Goal: Task Accomplishment & Management: Manage account settings

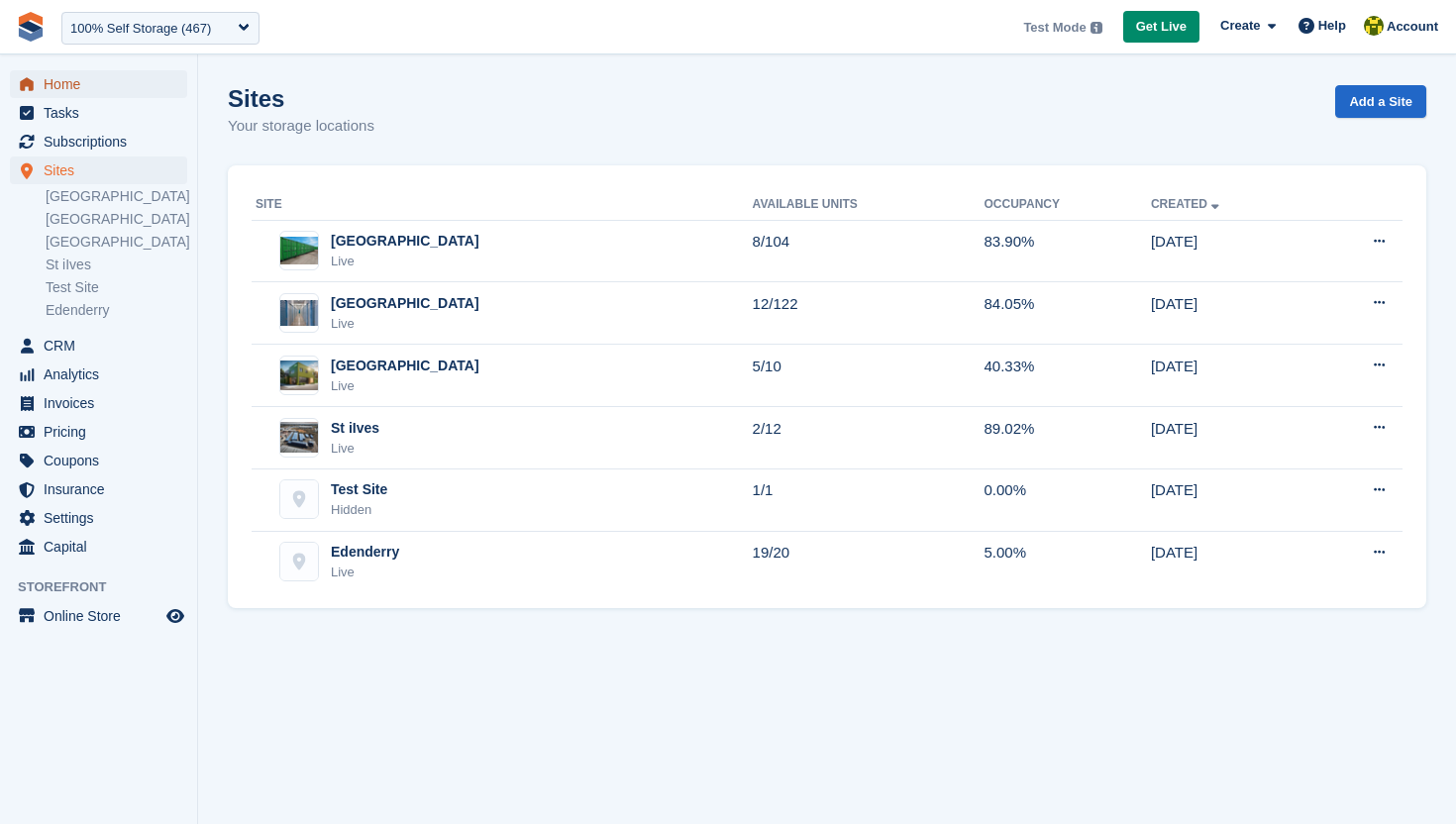
click at [95, 78] on span "Home" at bounding box center [103, 85] width 119 height 28
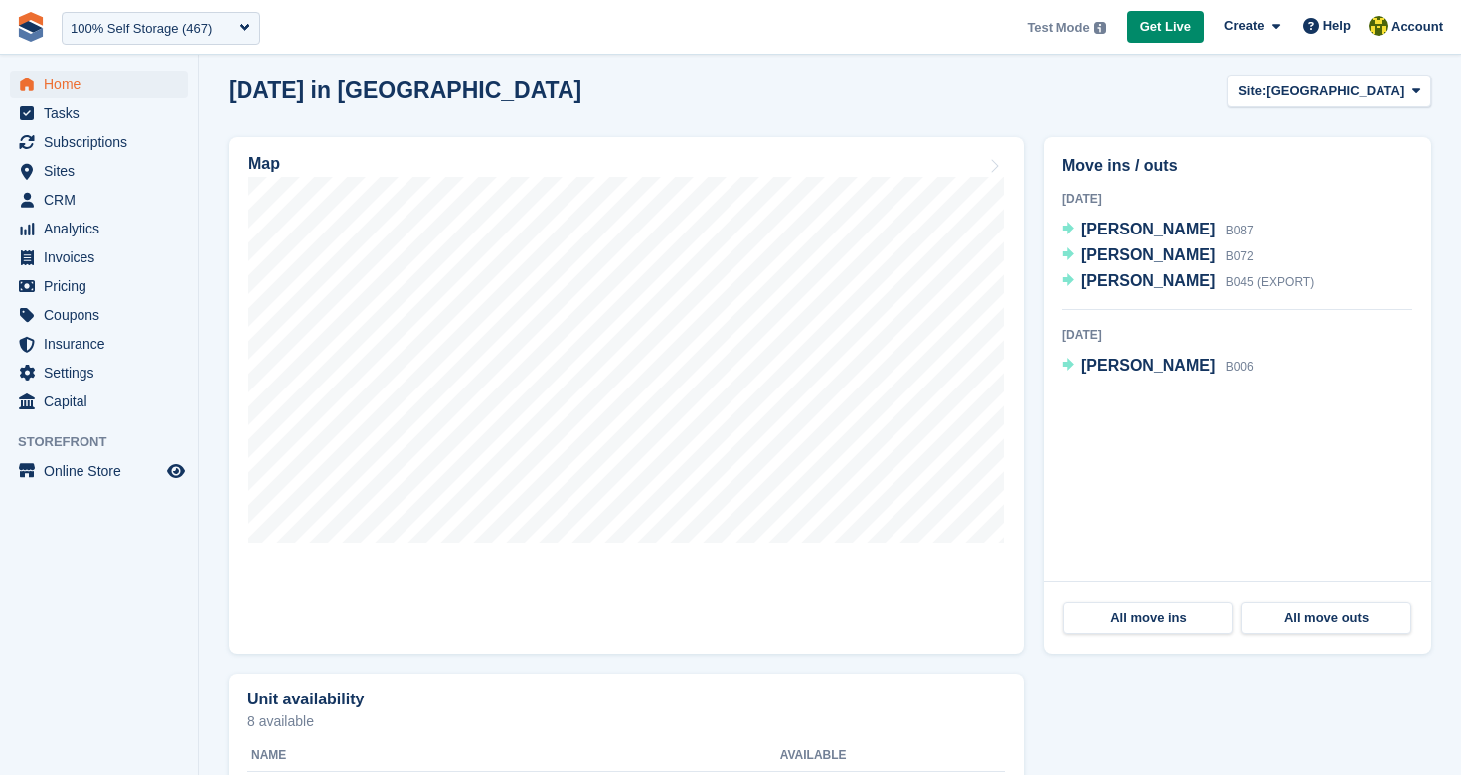
scroll to position [562, 0]
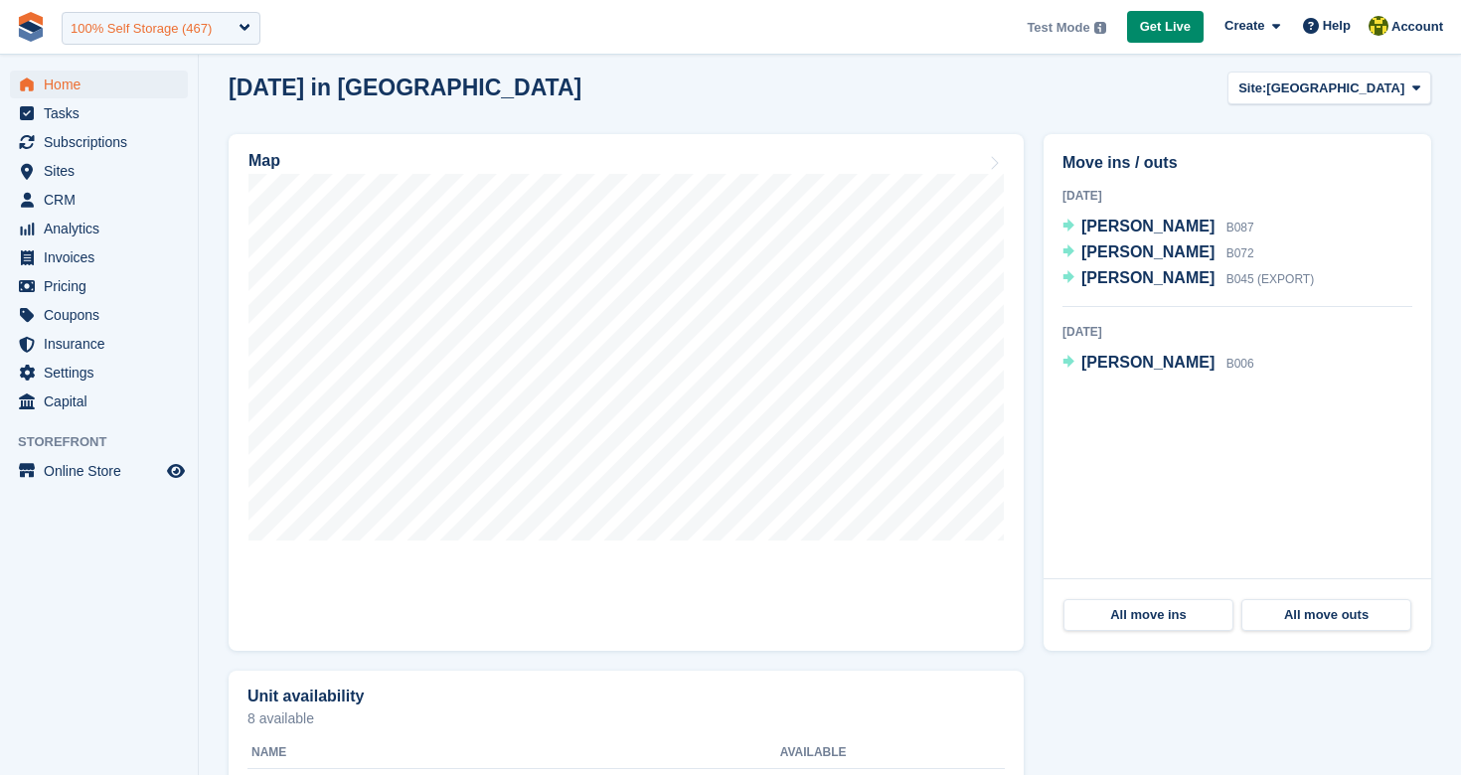
click at [249, 26] on div "100% Self Storage (467)" at bounding box center [161, 28] width 199 height 33
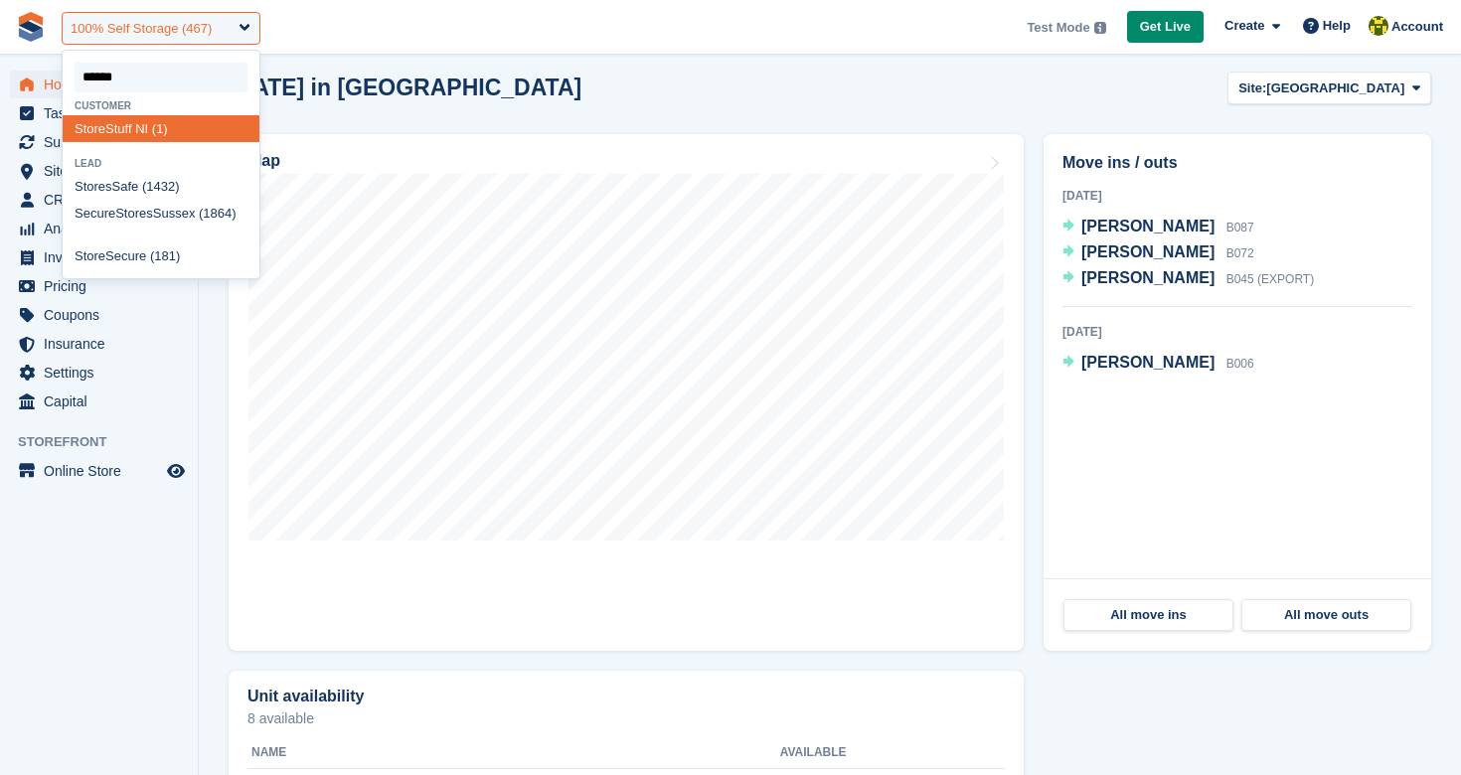
type input "*******"
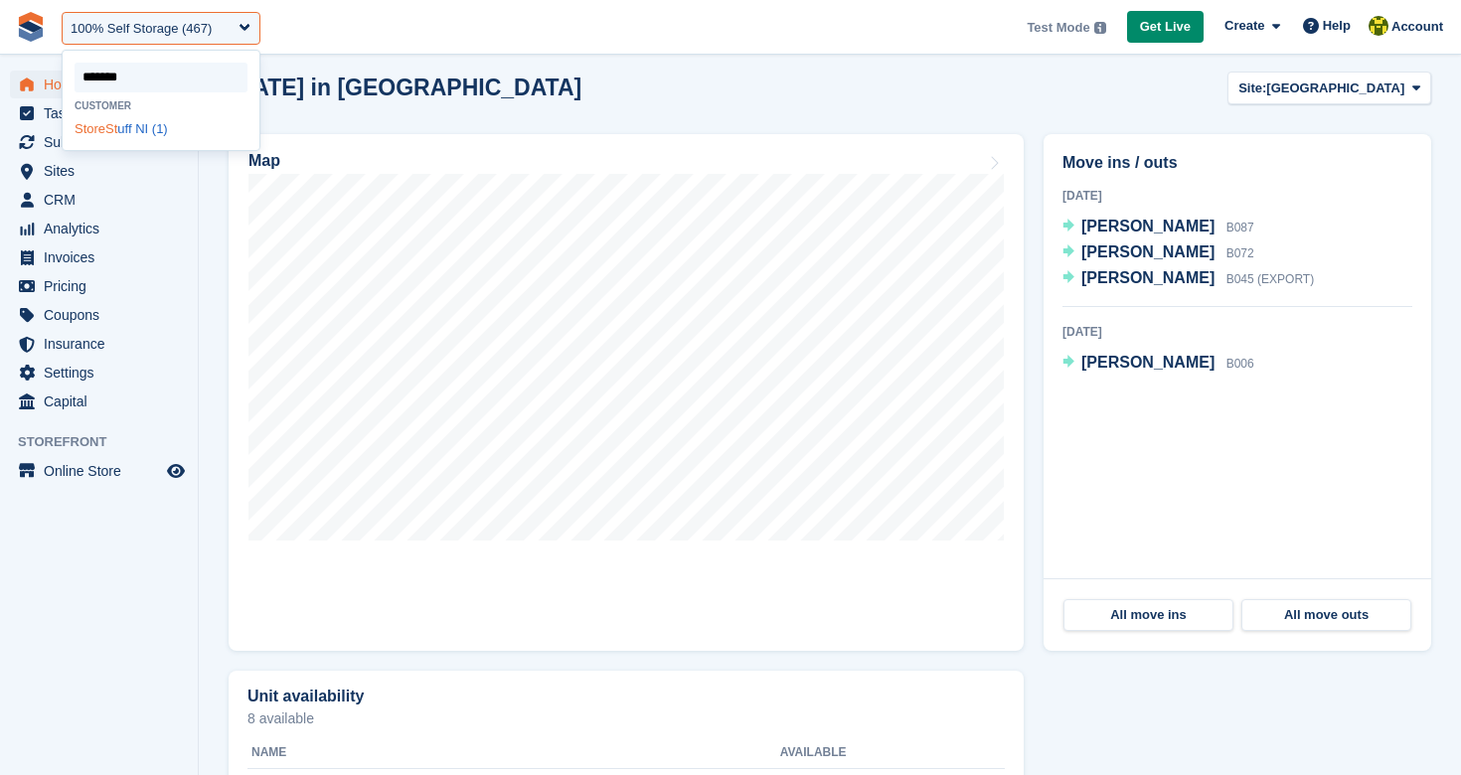
click at [130, 124] on div "StoreSt uff NI (1)" at bounding box center [161, 128] width 197 height 27
select select "*"
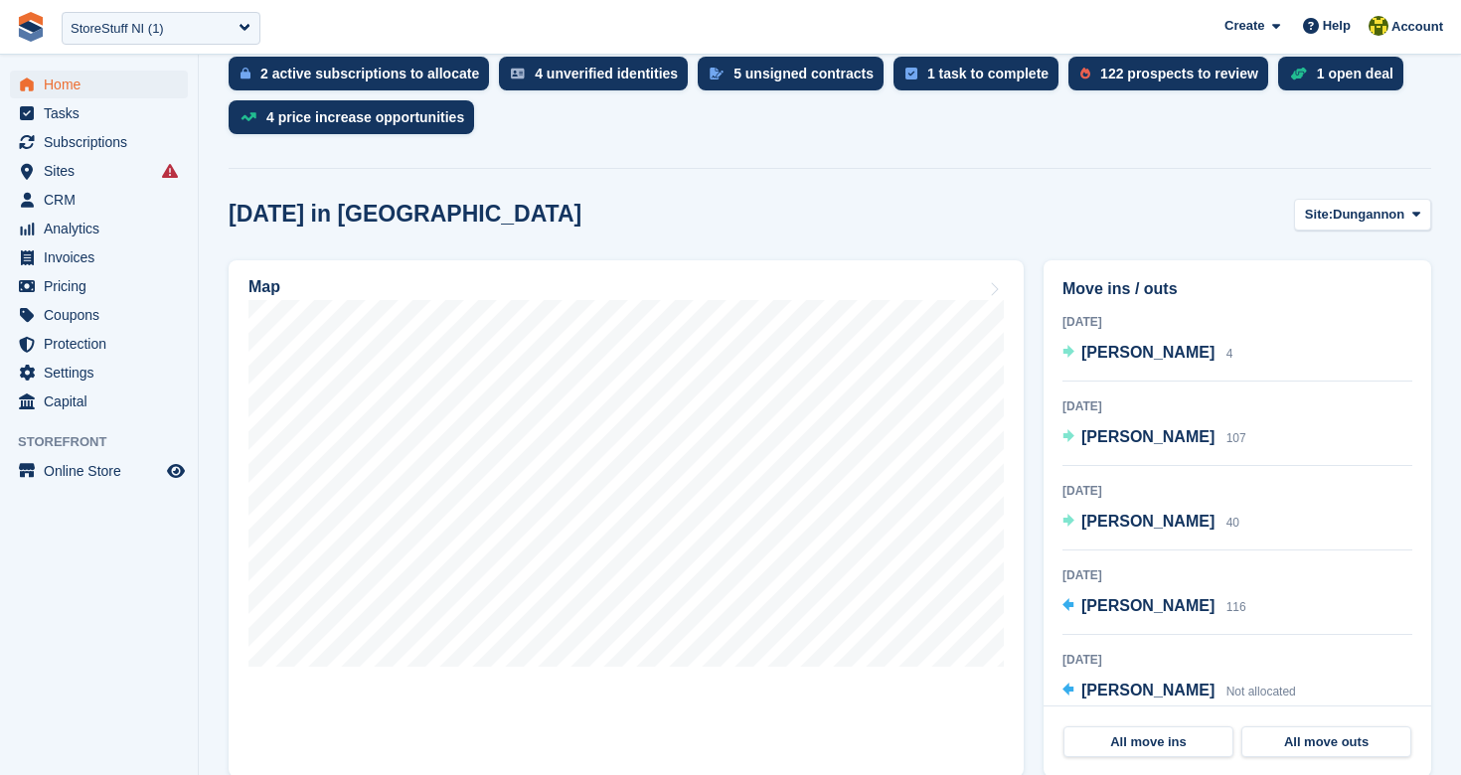
scroll to position [662, 0]
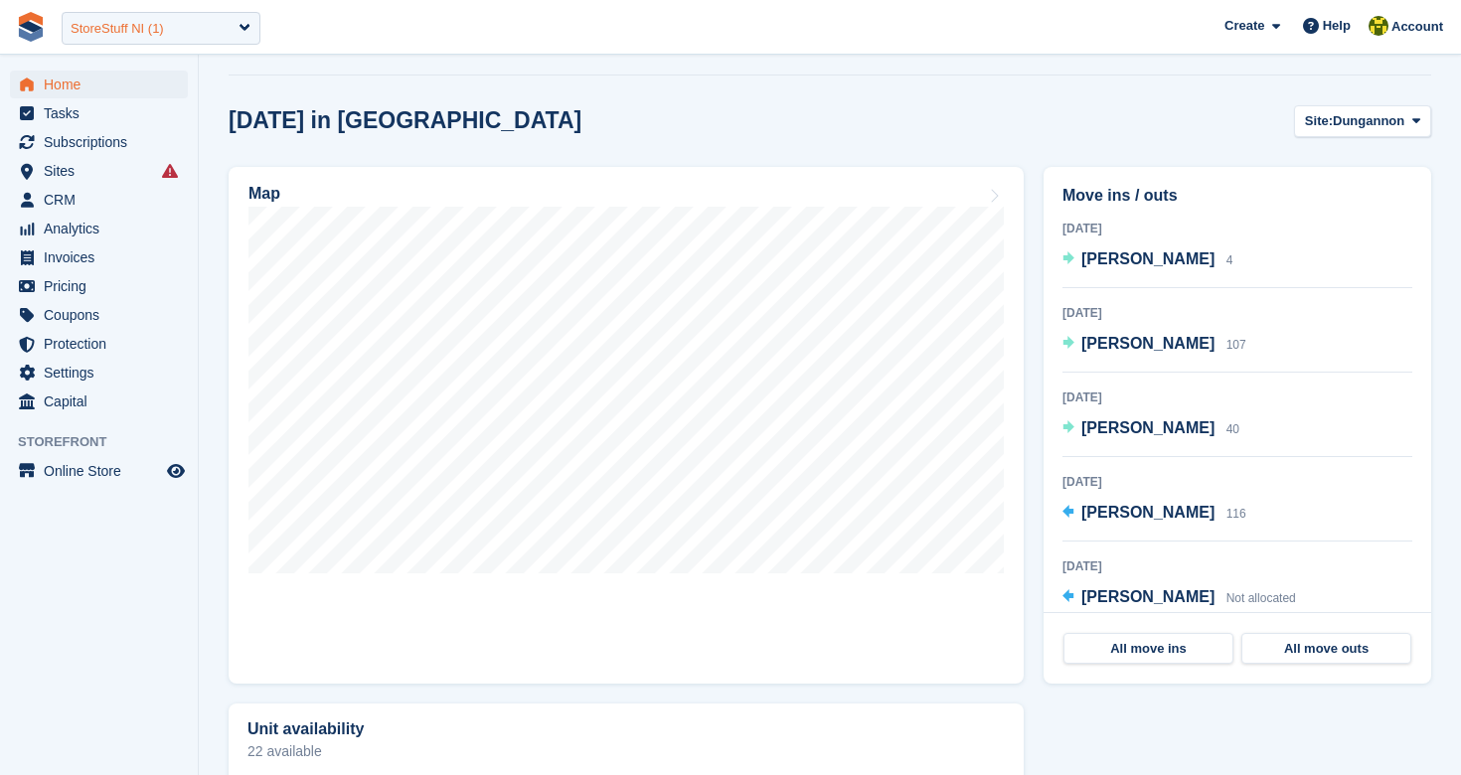
click at [224, 25] on div "StoreStuff NI (1)" at bounding box center [161, 28] width 199 height 33
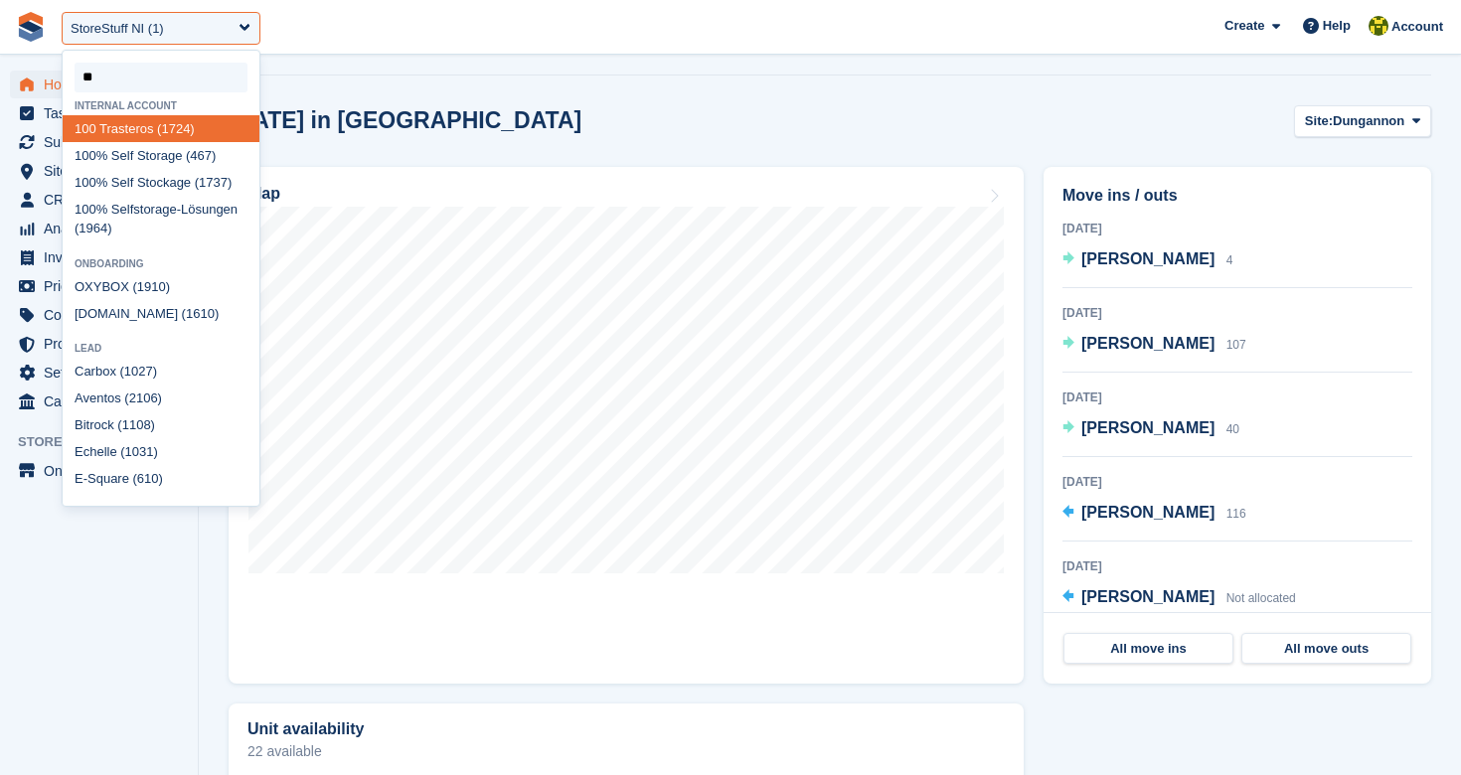
type input "***"
click at [163, 156] on div "100 % Self Storage (467)" at bounding box center [161, 155] width 197 height 27
select select "***"
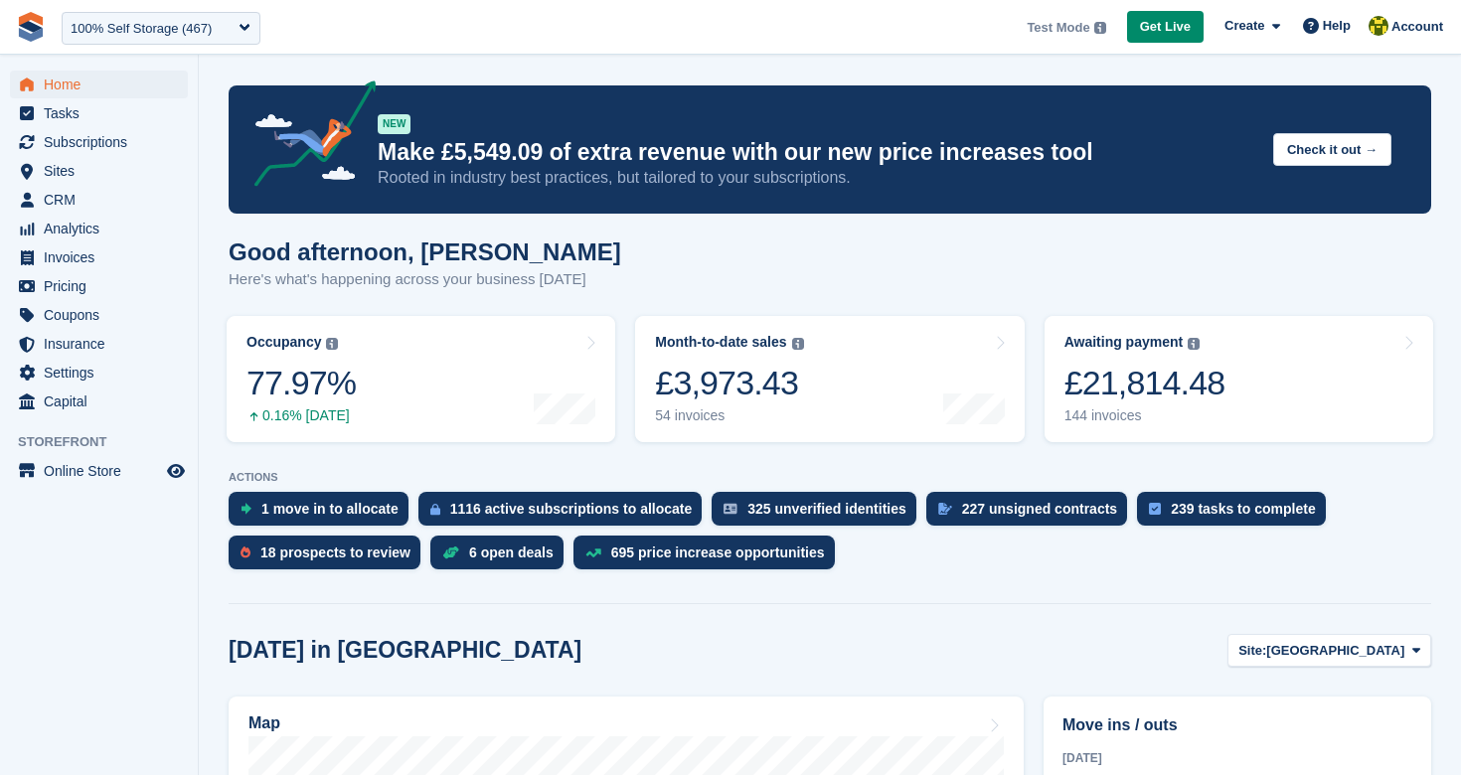
scroll to position [547, 0]
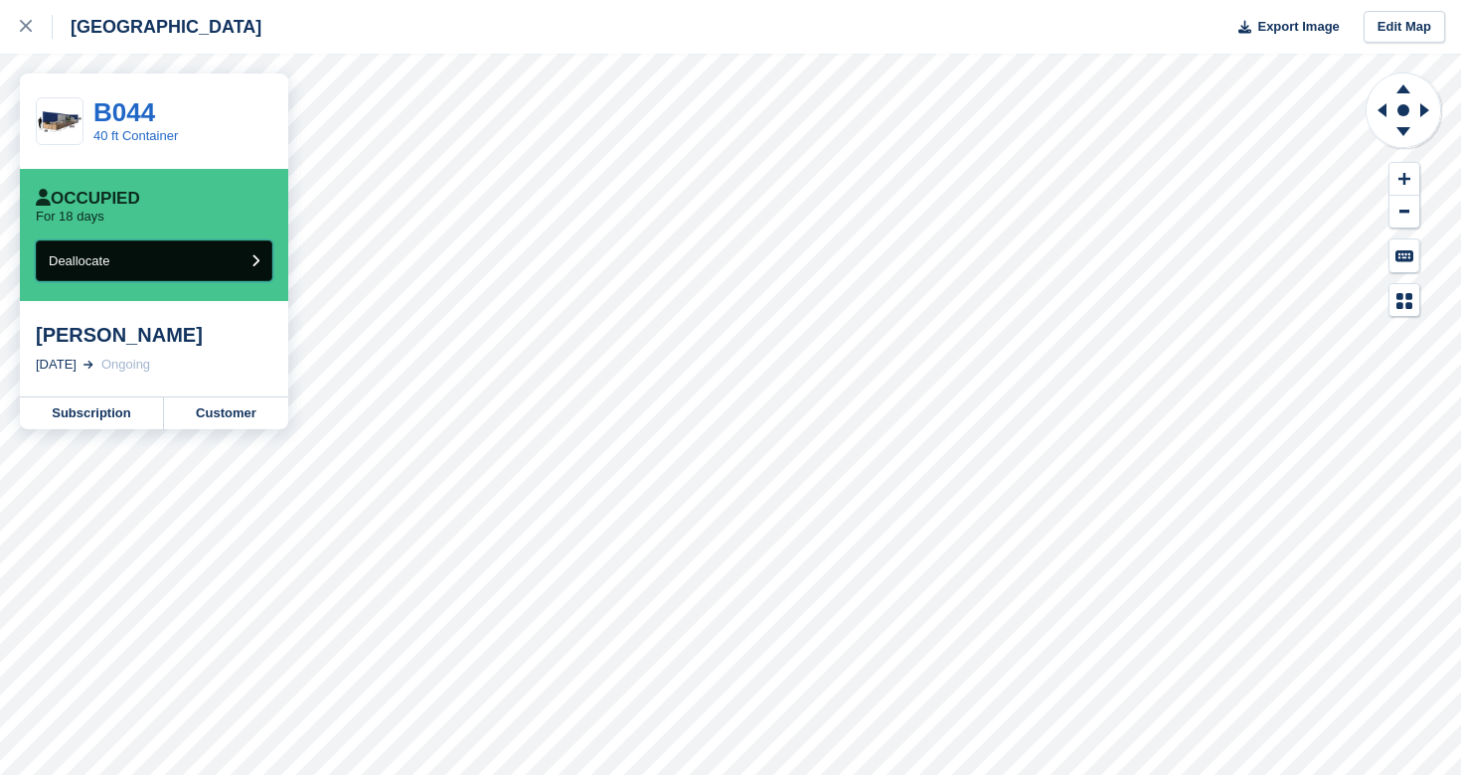
click at [179, 265] on button "Deallocate" at bounding box center [154, 260] width 236 height 41
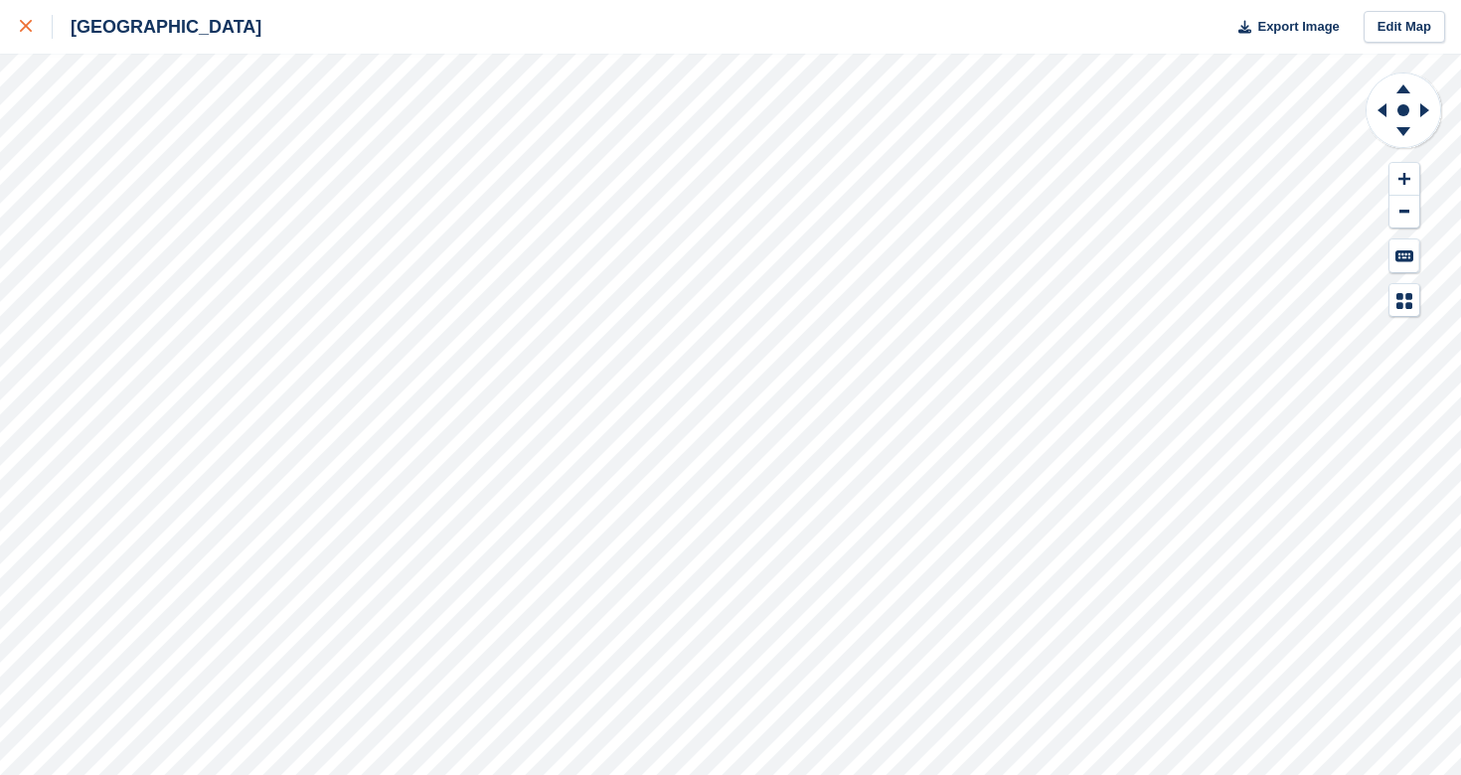
click at [30, 28] on icon at bounding box center [26, 26] width 12 height 12
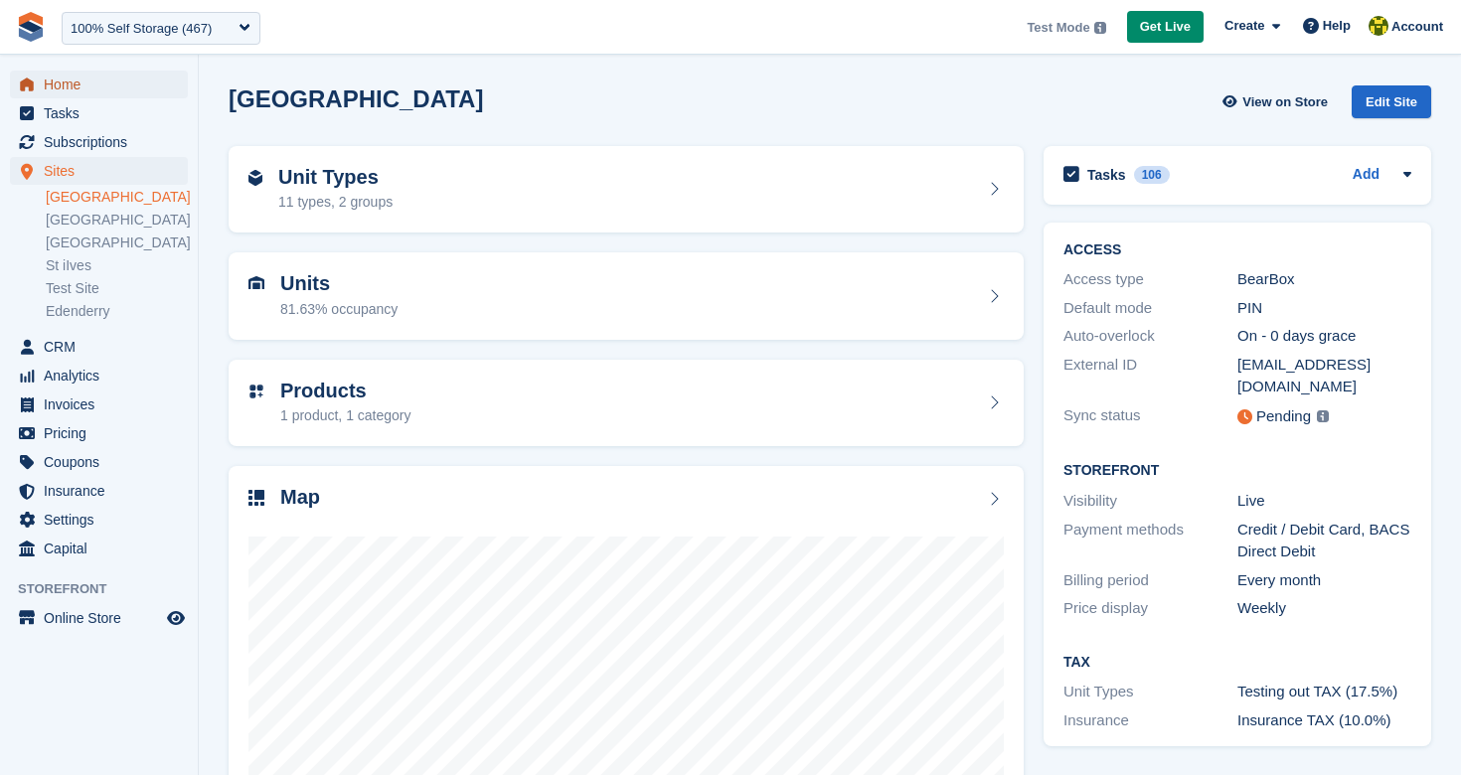
click at [65, 84] on span "Home" at bounding box center [103, 85] width 119 height 28
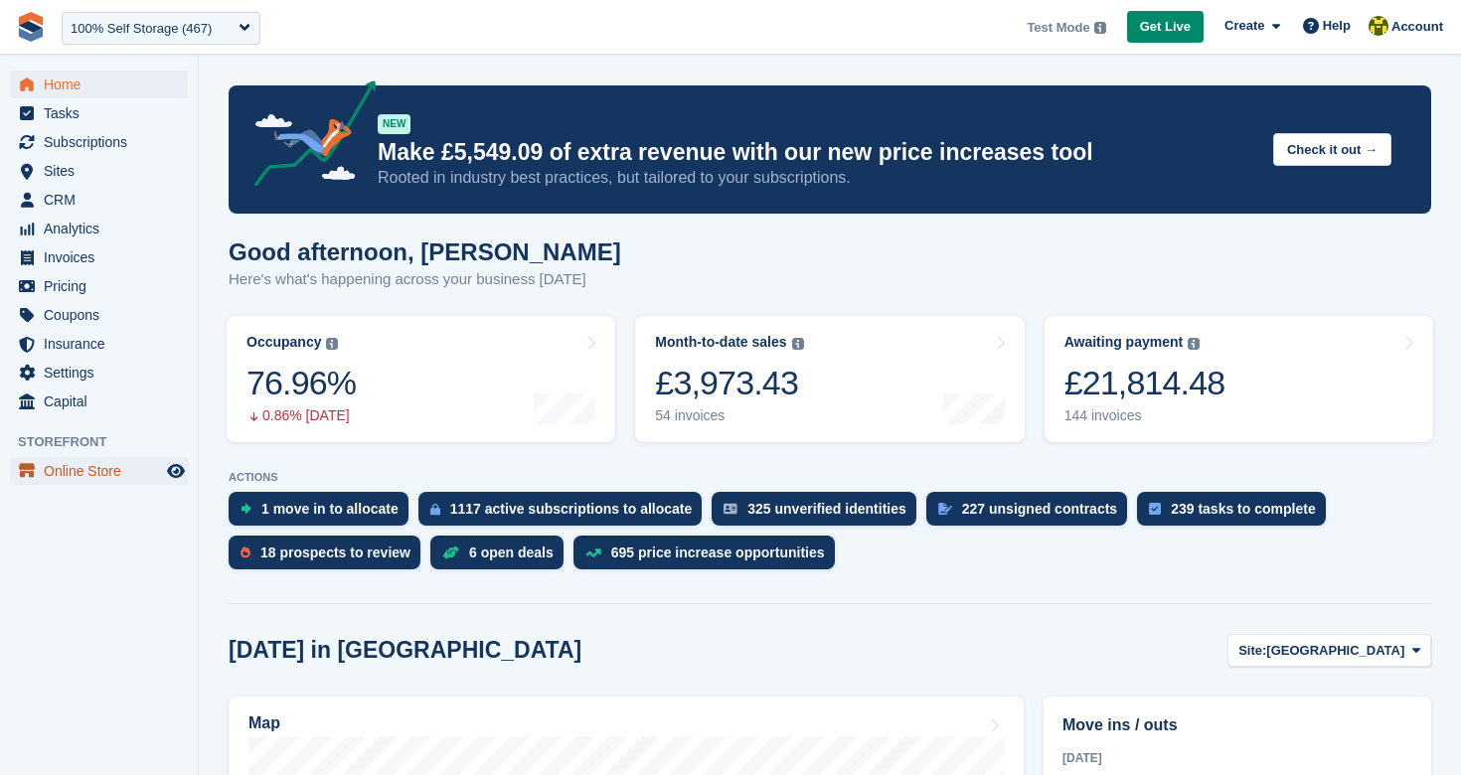
click at [110, 469] on span "Online Store" at bounding box center [103, 471] width 119 height 28
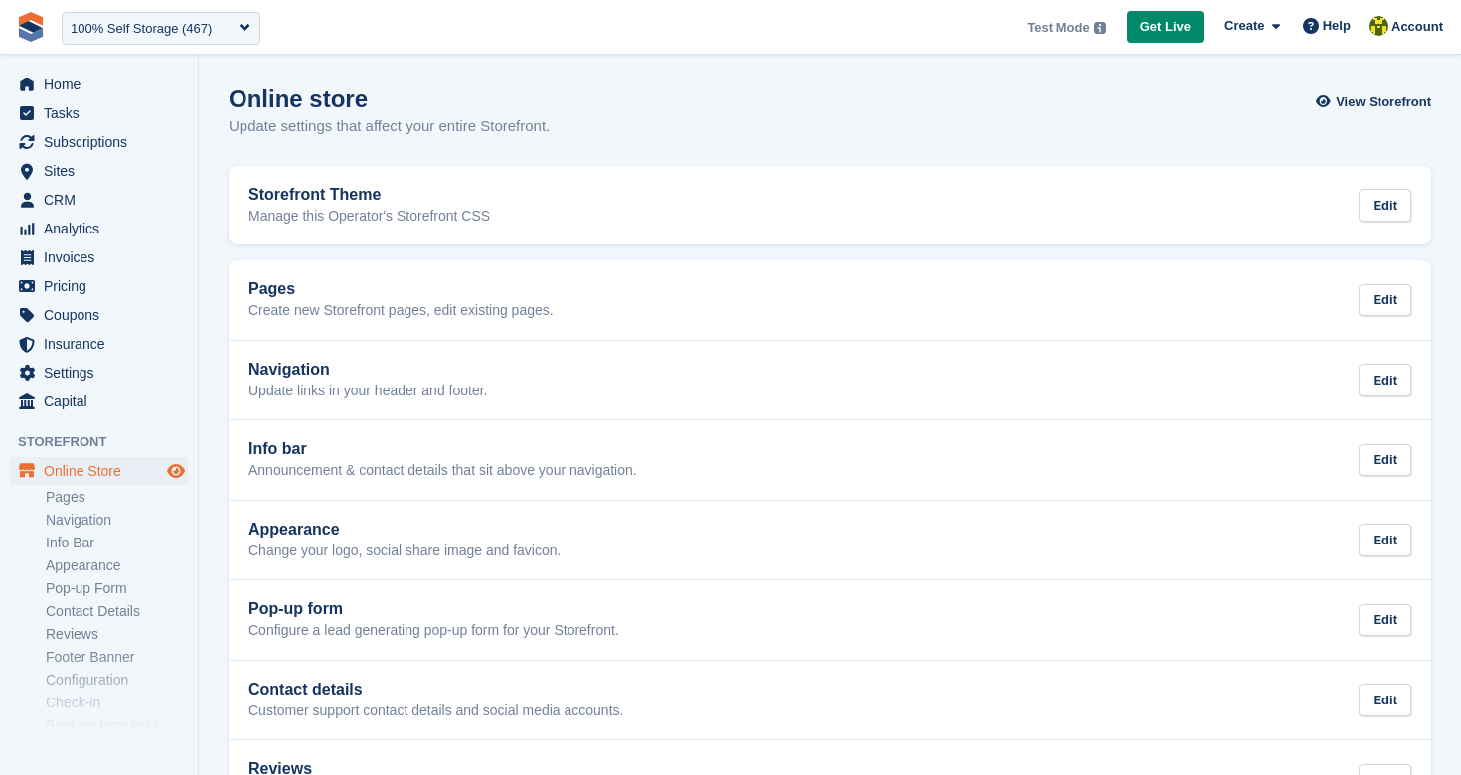
click at [177, 469] on icon "Preview store" at bounding box center [176, 471] width 18 height 16
click at [110, 74] on span "Home" at bounding box center [103, 85] width 119 height 28
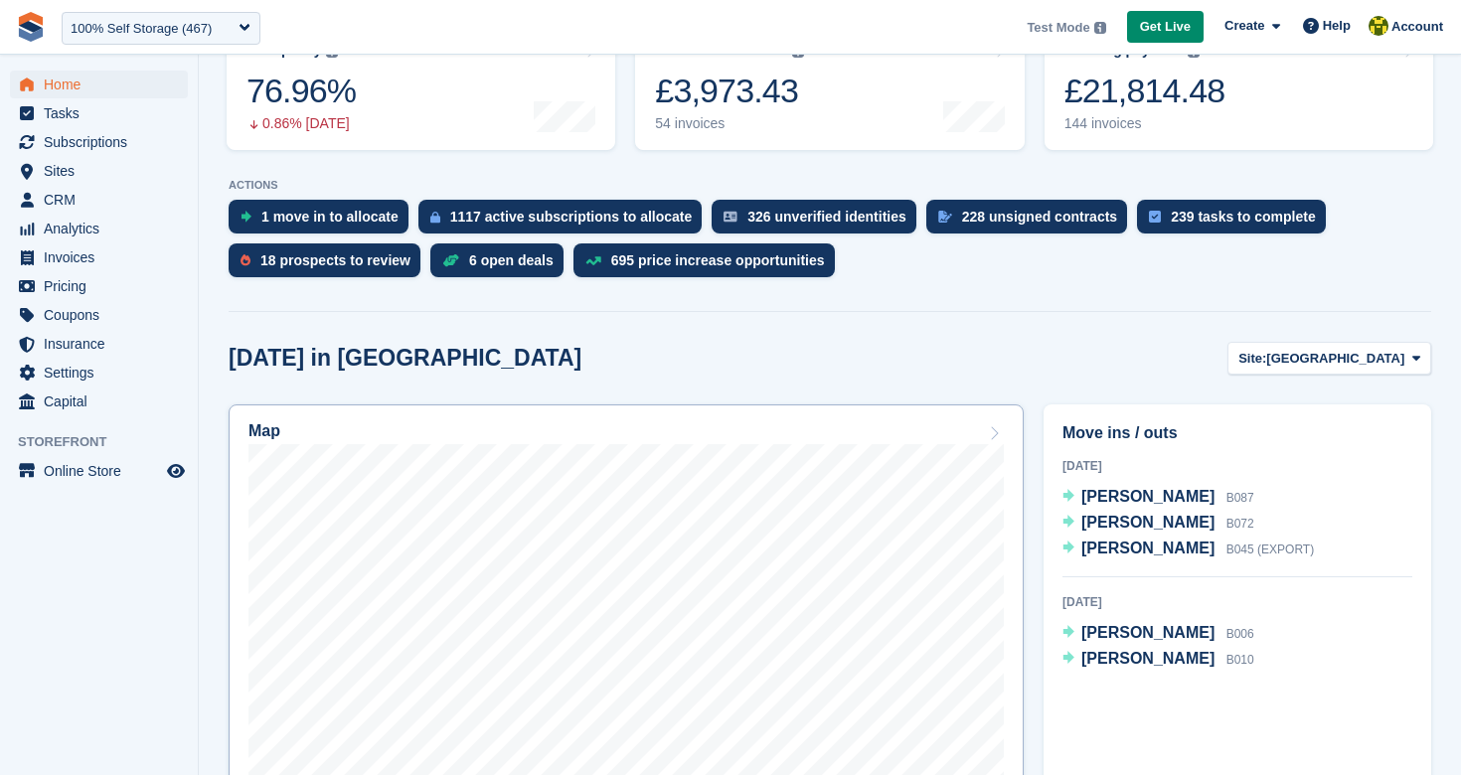
scroll to position [434, 0]
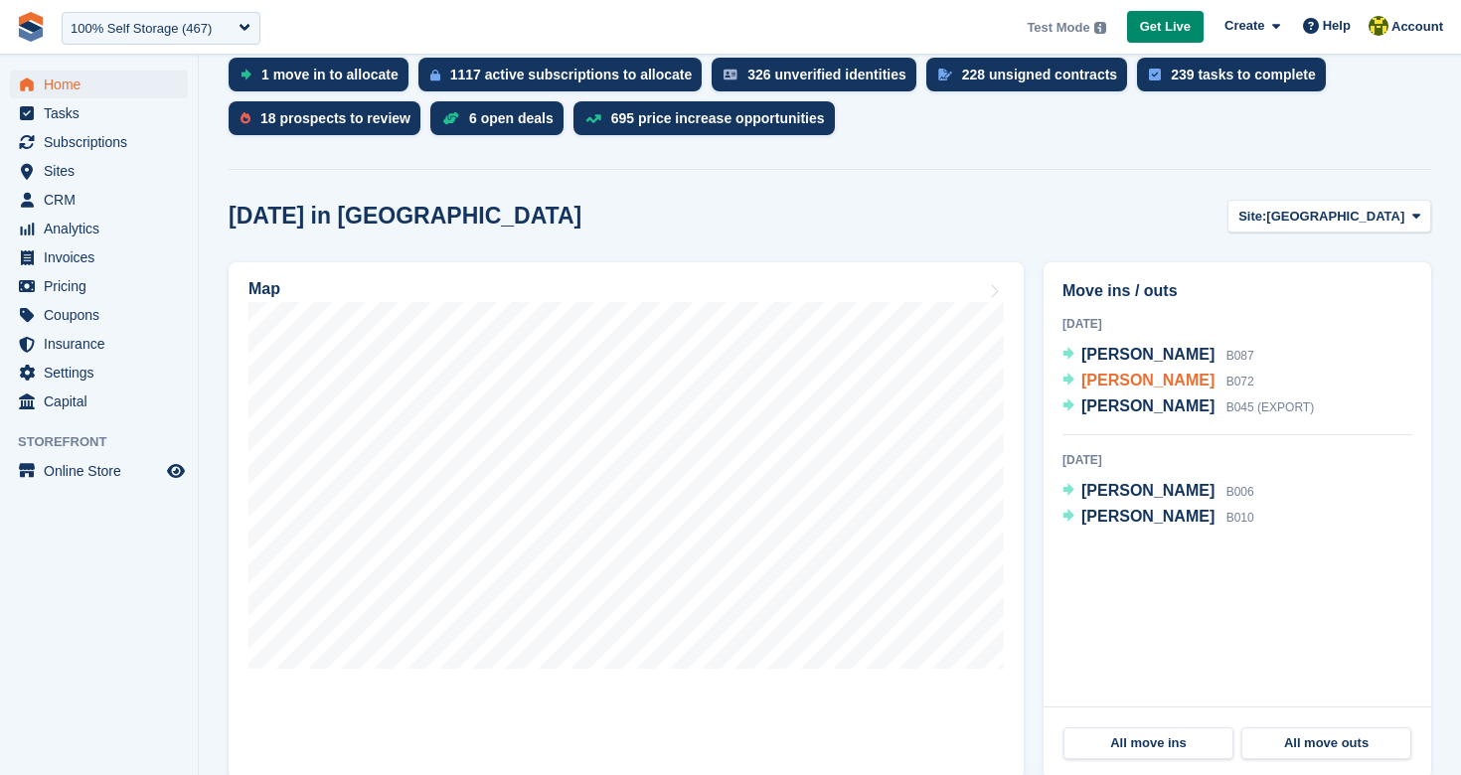
click at [1113, 378] on span "[PERSON_NAME]" at bounding box center [1147, 380] width 133 height 17
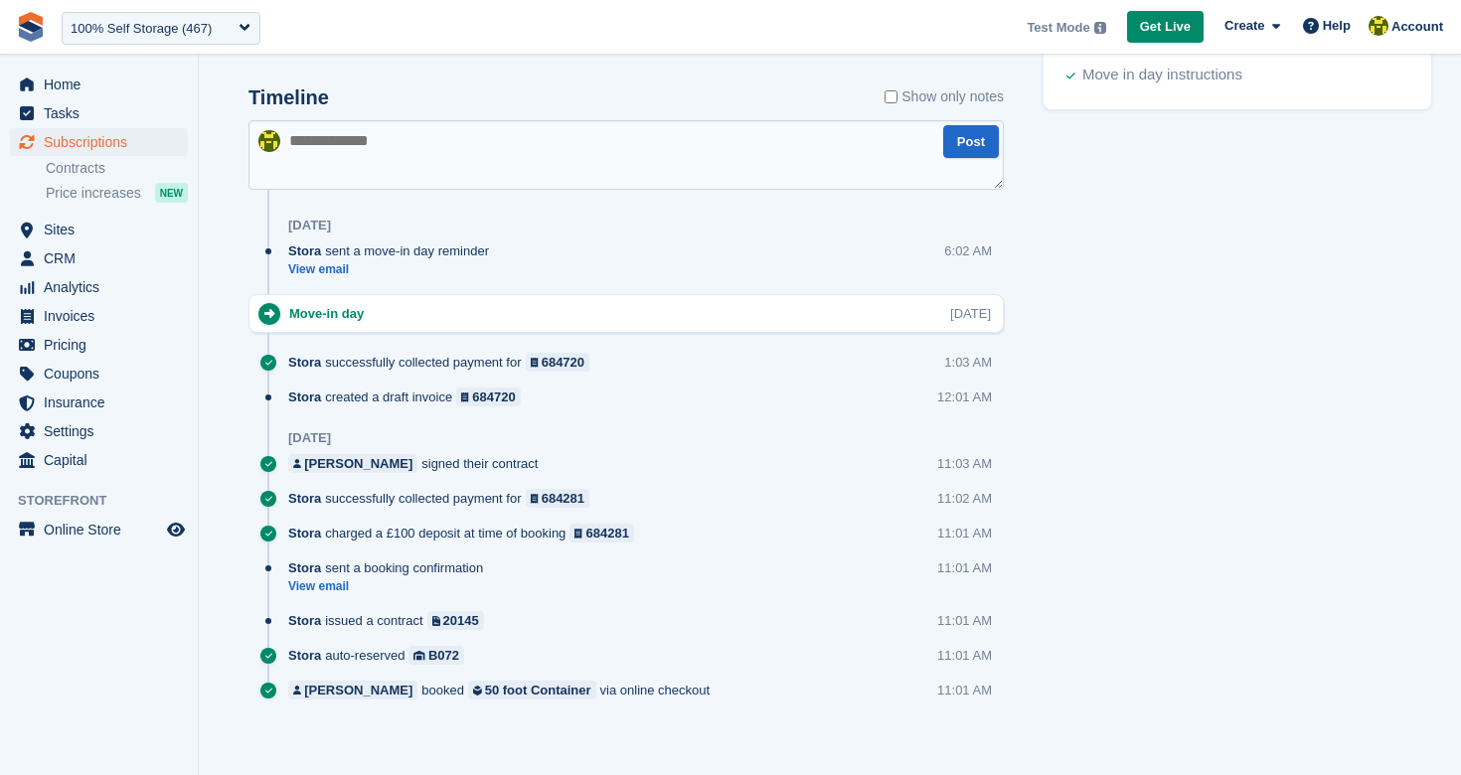
scroll to position [1109, 0]
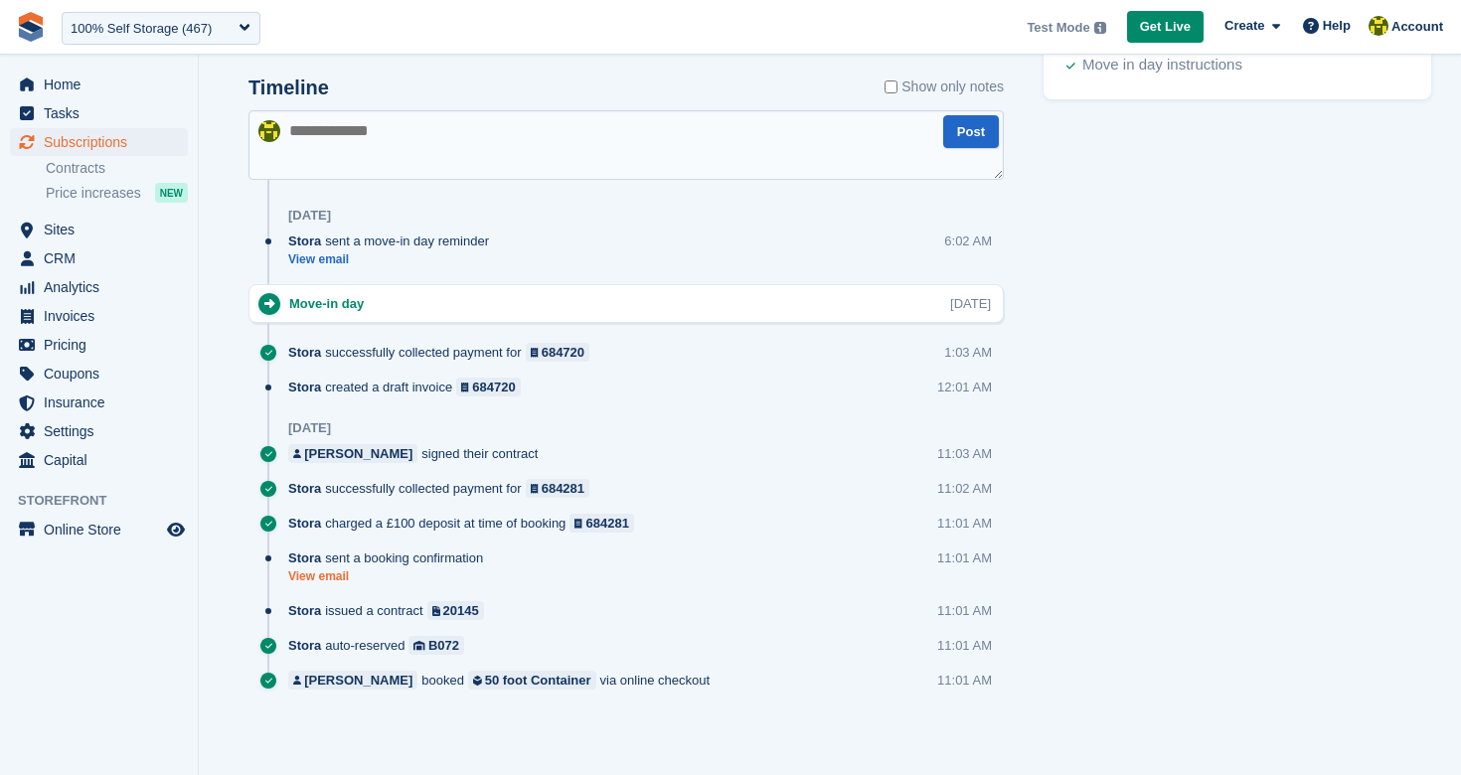
click at [338, 581] on link "View email" at bounding box center [390, 576] width 205 height 17
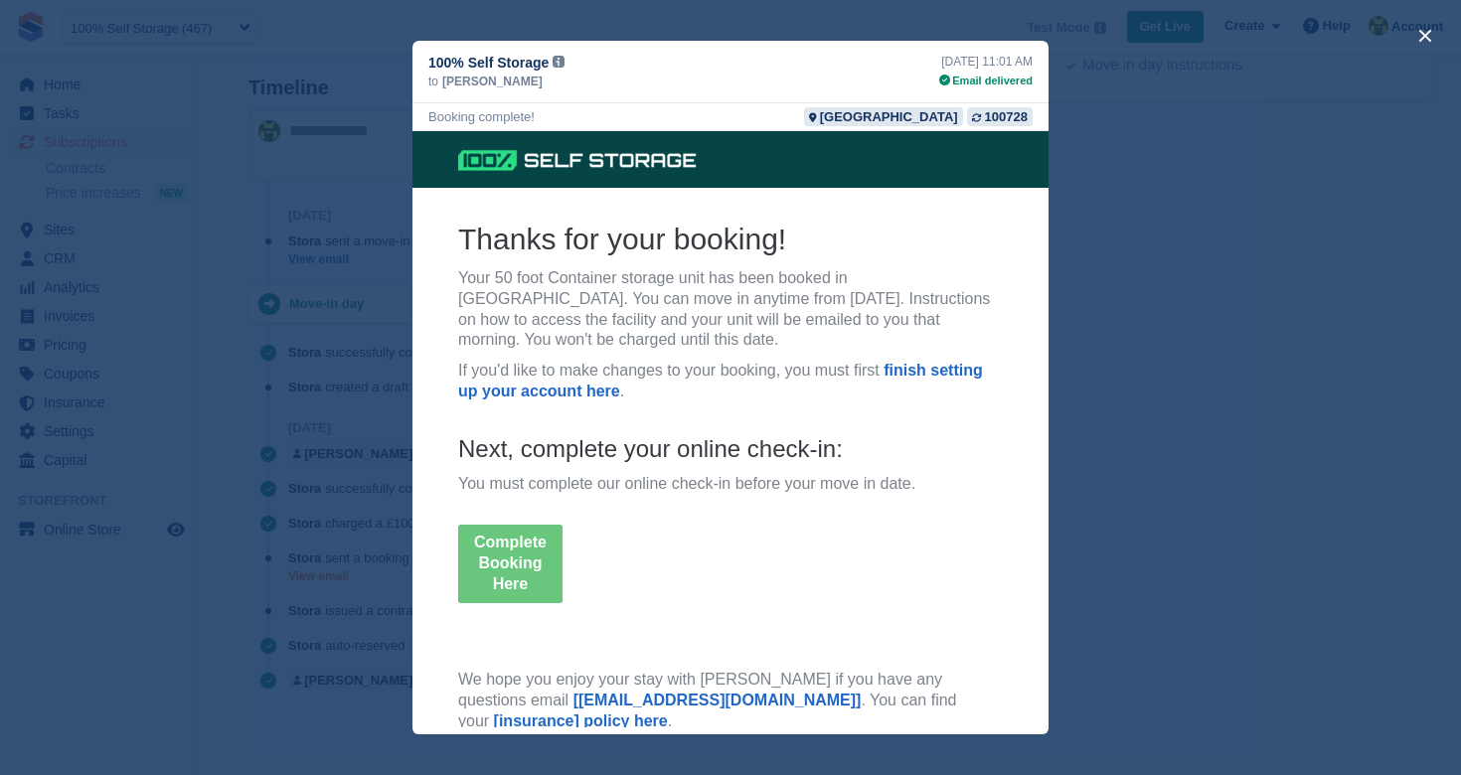
scroll to position [0, 0]
click at [398, 380] on div "close" at bounding box center [730, 387] width 1461 height 775
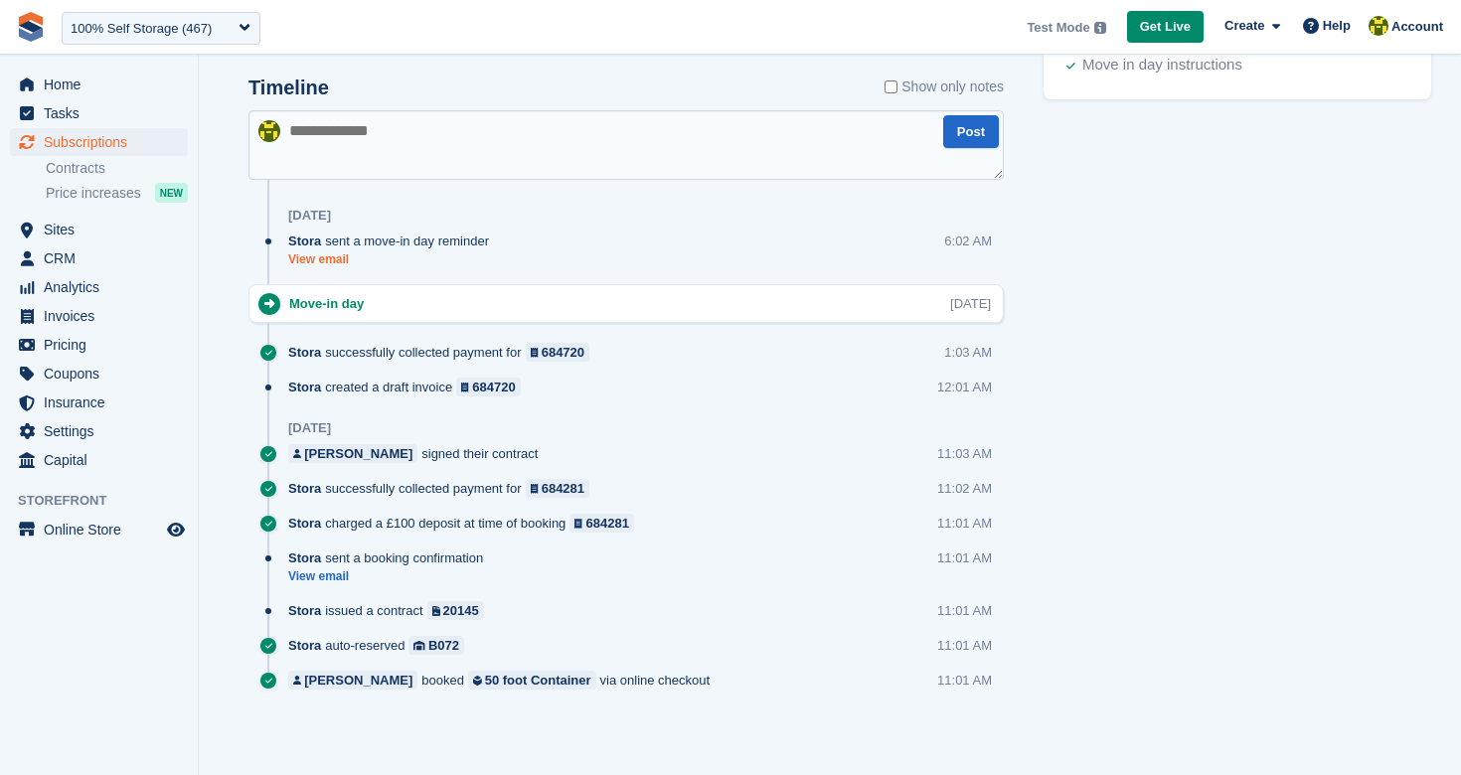
click at [318, 261] on link "View email" at bounding box center [393, 259] width 211 height 17
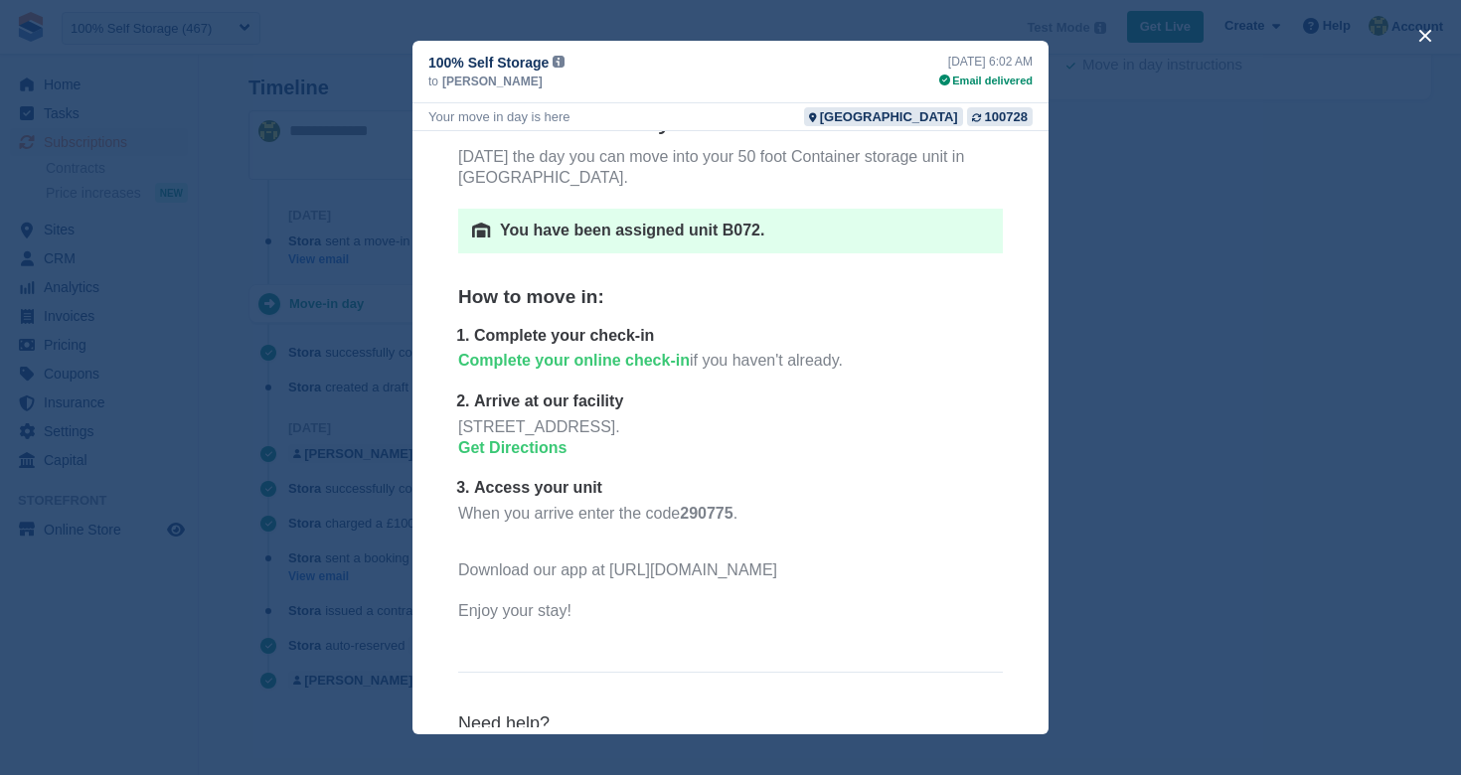
scroll to position [121, 0]
click at [402, 295] on div "close" at bounding box center [730, 387] width 1461 height 775
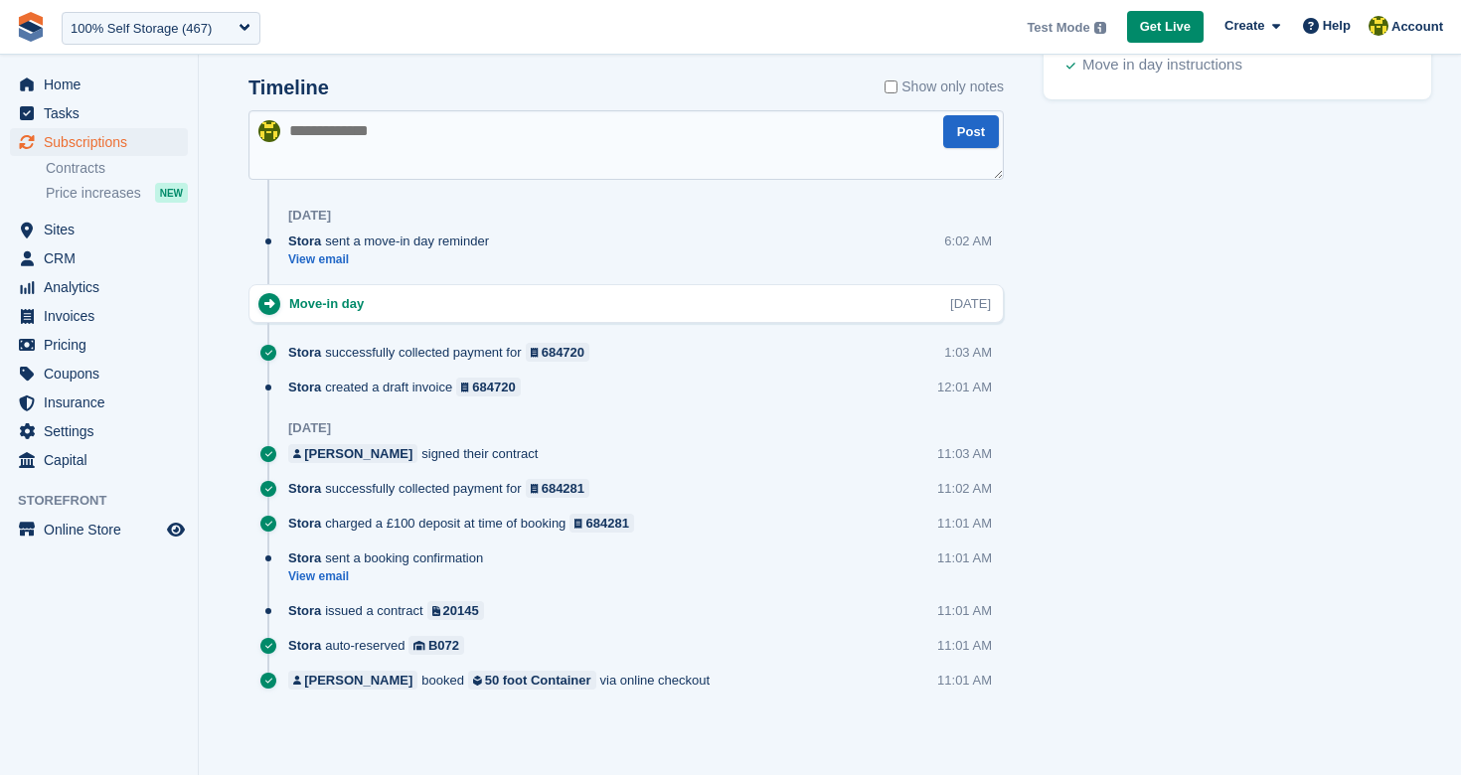
scroll to position [0, 0]
click at [83, 84] on span "Home" at bounding box center [103, 85] width 119 height 28
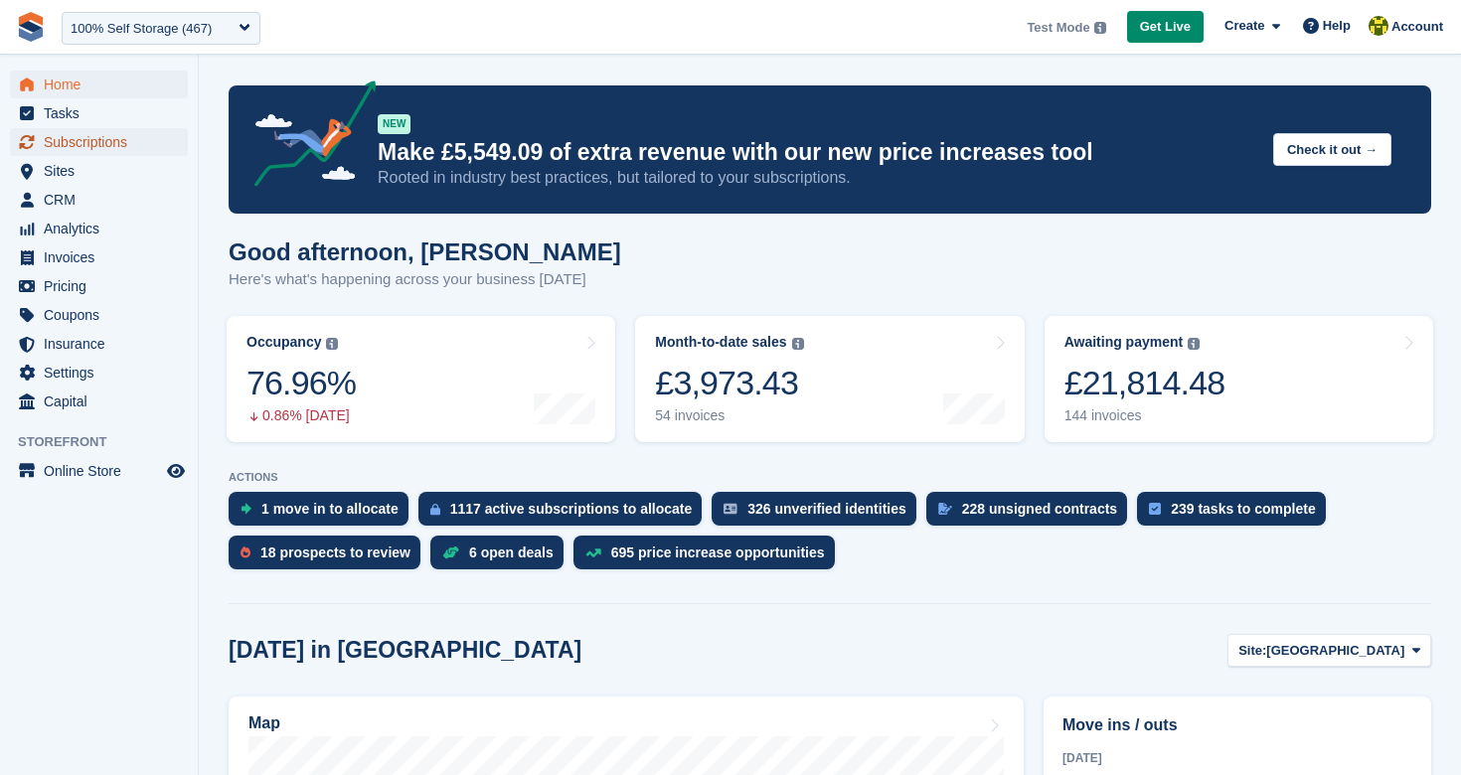
click at [99, 147] on span "Subscriptions" at bounding box center [103, 142] width 119 height 28
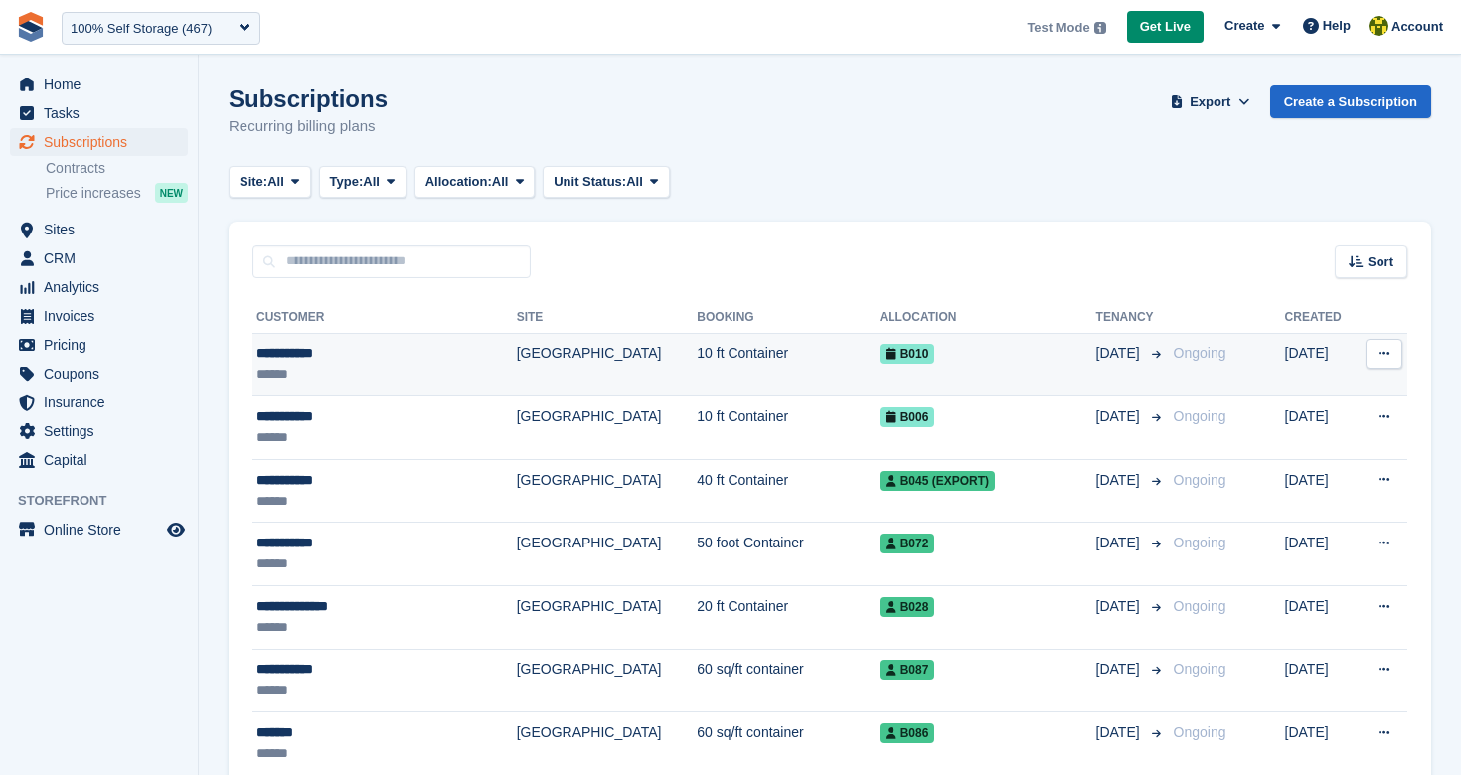
click at [296, 357] on div "**********" at bounding box center [360, 353] width 208 height 21
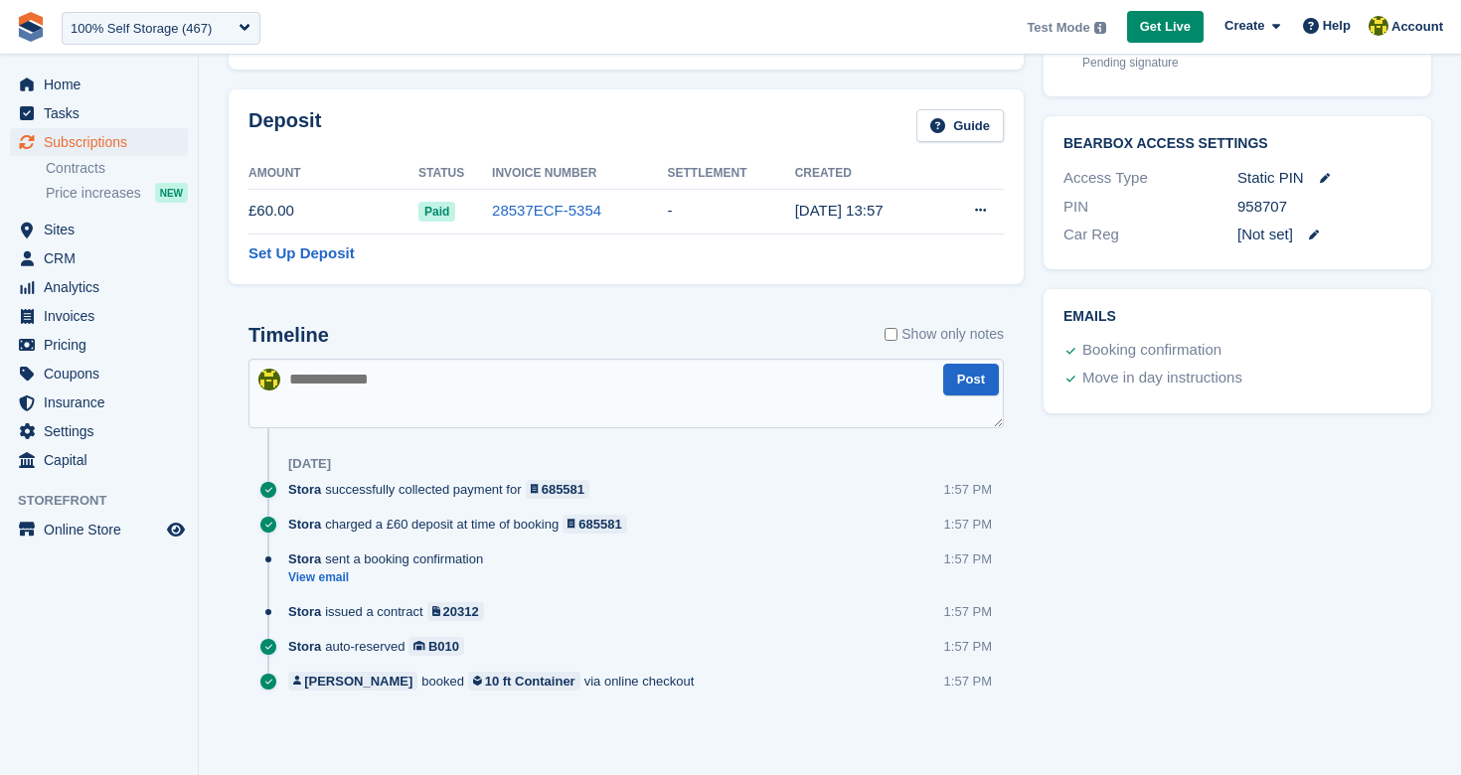
scroll to position [654, 0]
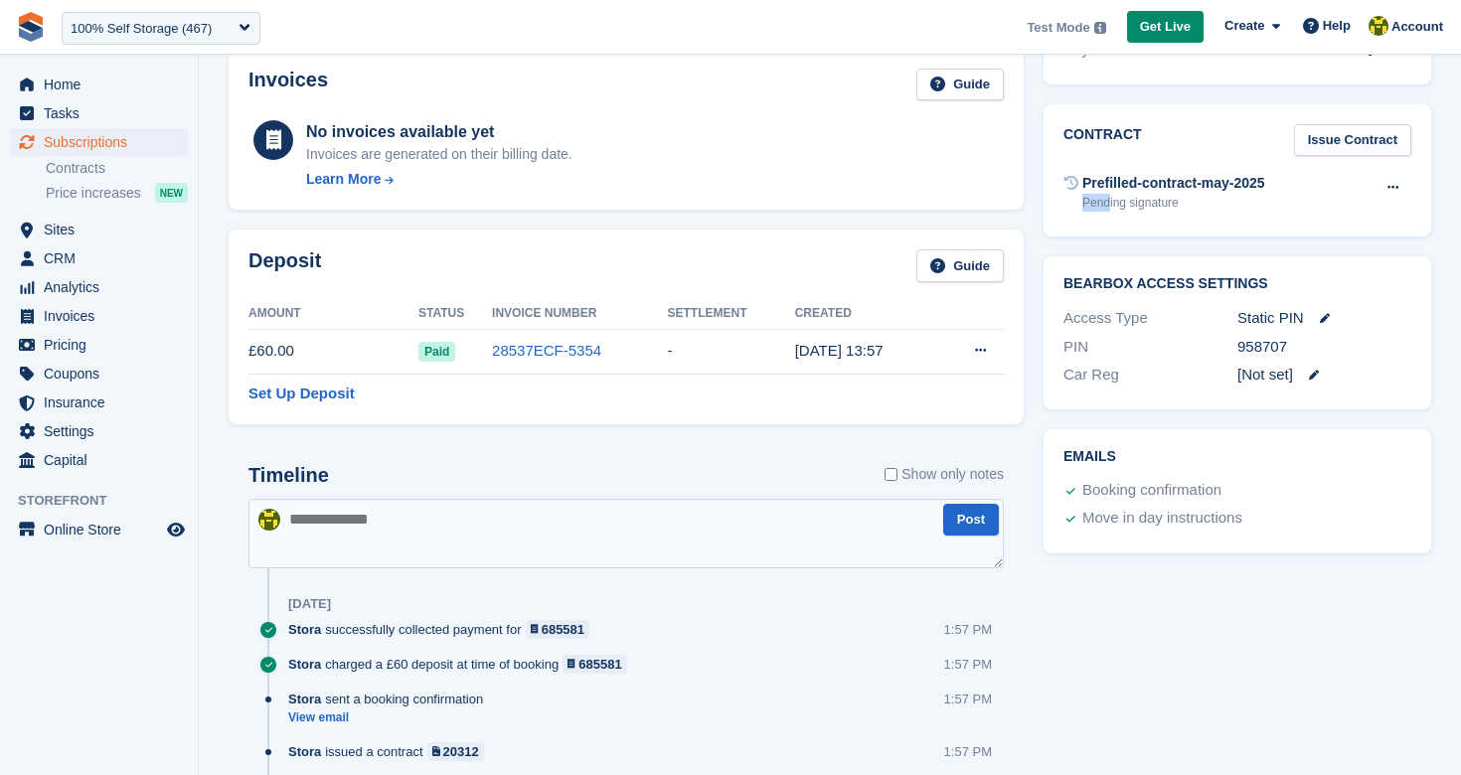
drag, startPoint x: 1297, startPoint y: 183, endPoint x: 1142, endPoint y: 207, distance: 156.8
click at [1111, 198] on div "Prefilled-contract-may-2025 Pending signature Void contract Send contract" at bounding box center [1237, 192] width 348 height 49
drag, startPoint x: 1189, startPoint y: 204, endPoint x: 1067, endPoint y: 208, distance: 122.3
click at [1067, 208] on div "Prefilled-contract-may-2025 Pending signature" at bounding box center [1164, 192] width 202 height 39
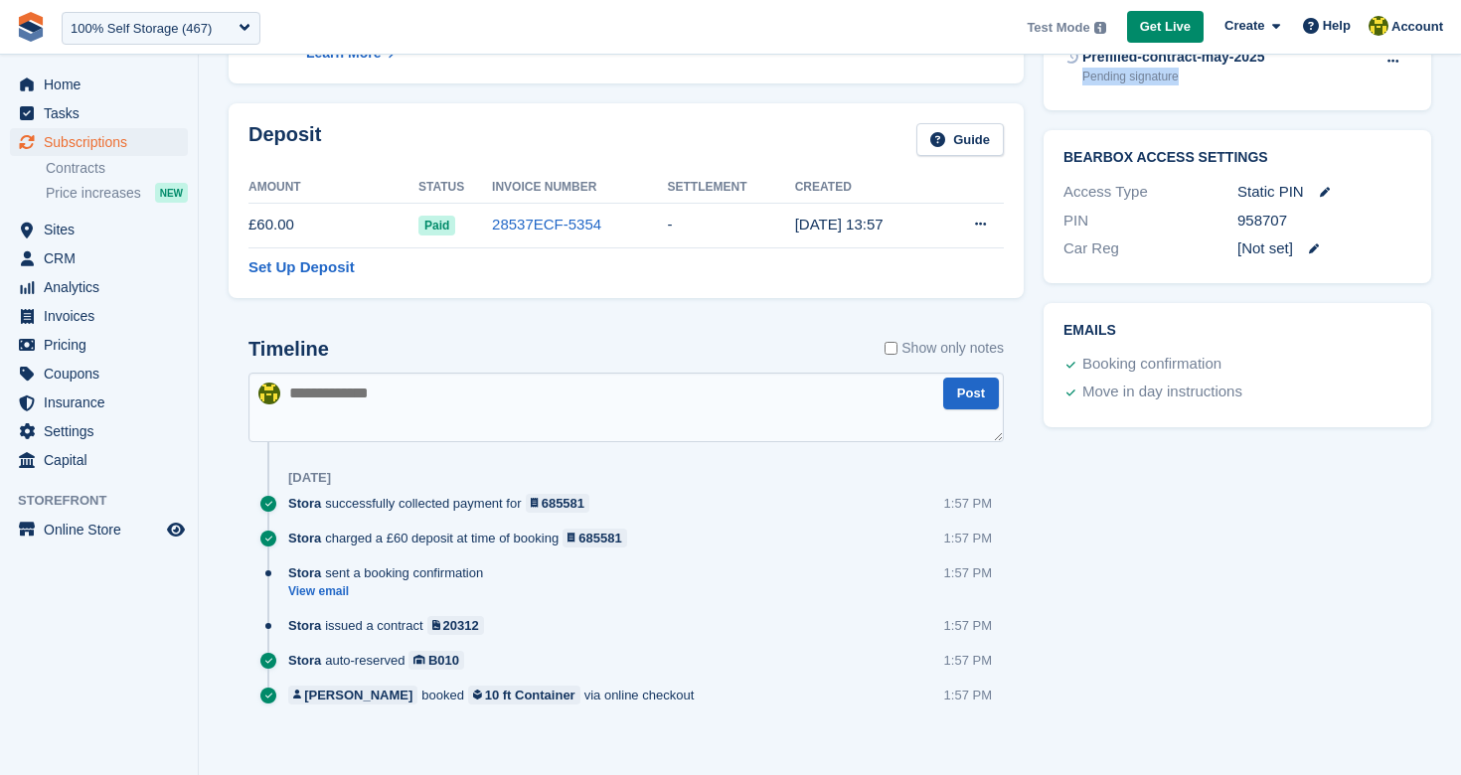
scroll to position [794, 0]
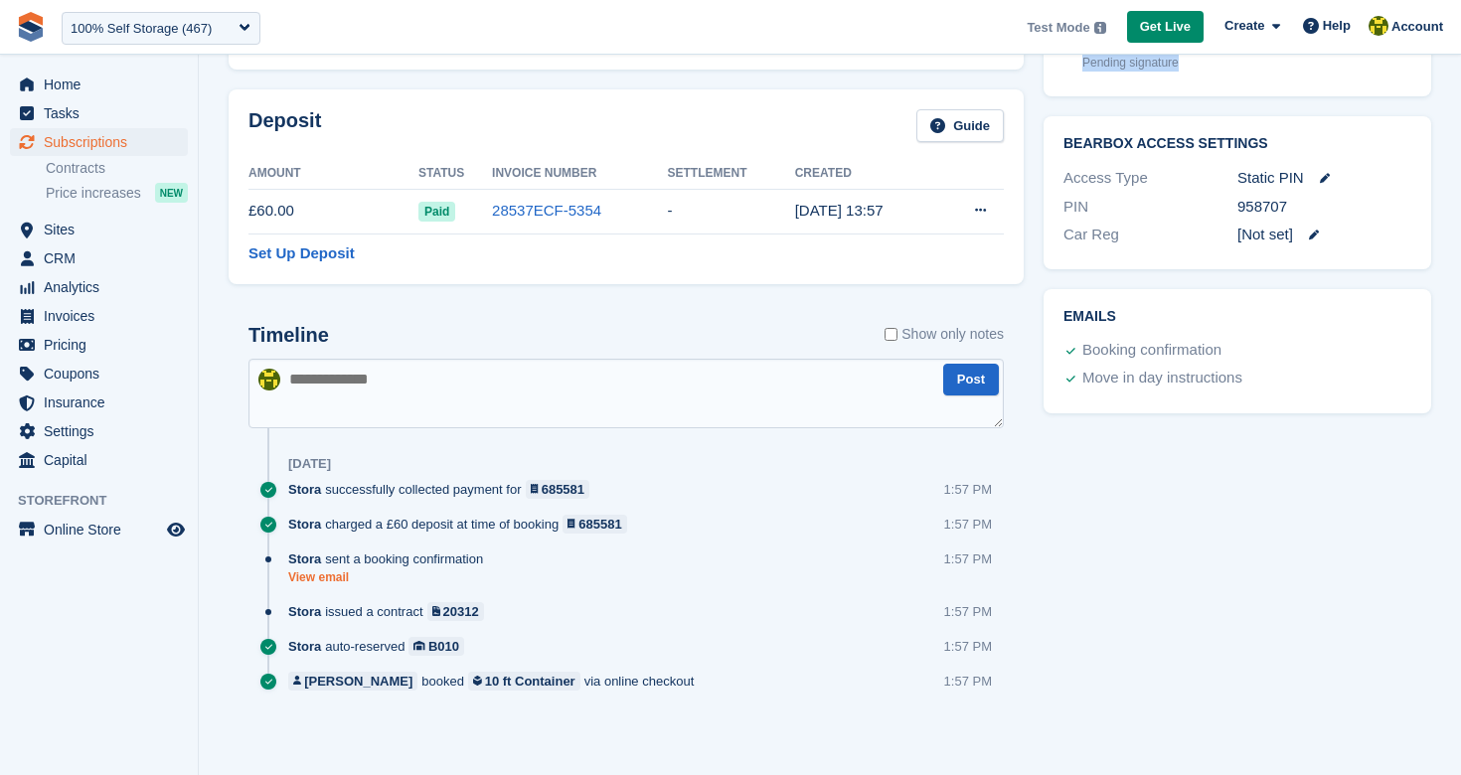
click at [330, 578] on link "View email" at bounding box center [390, 577] width 205 height 17
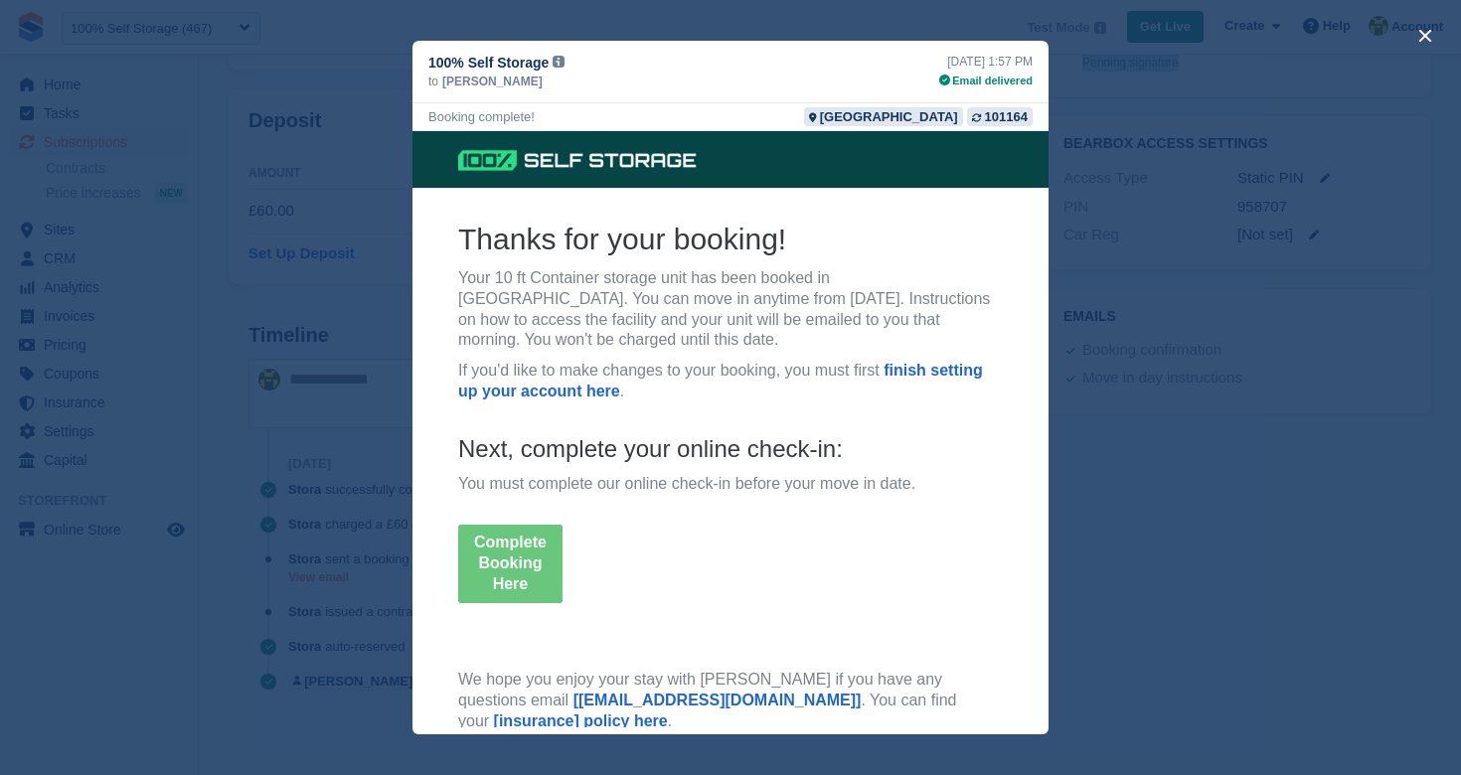
scroll to position [0, 0]
click at [389, 446] on div "close" at bounding box center [730, 387] width 1461 height 775
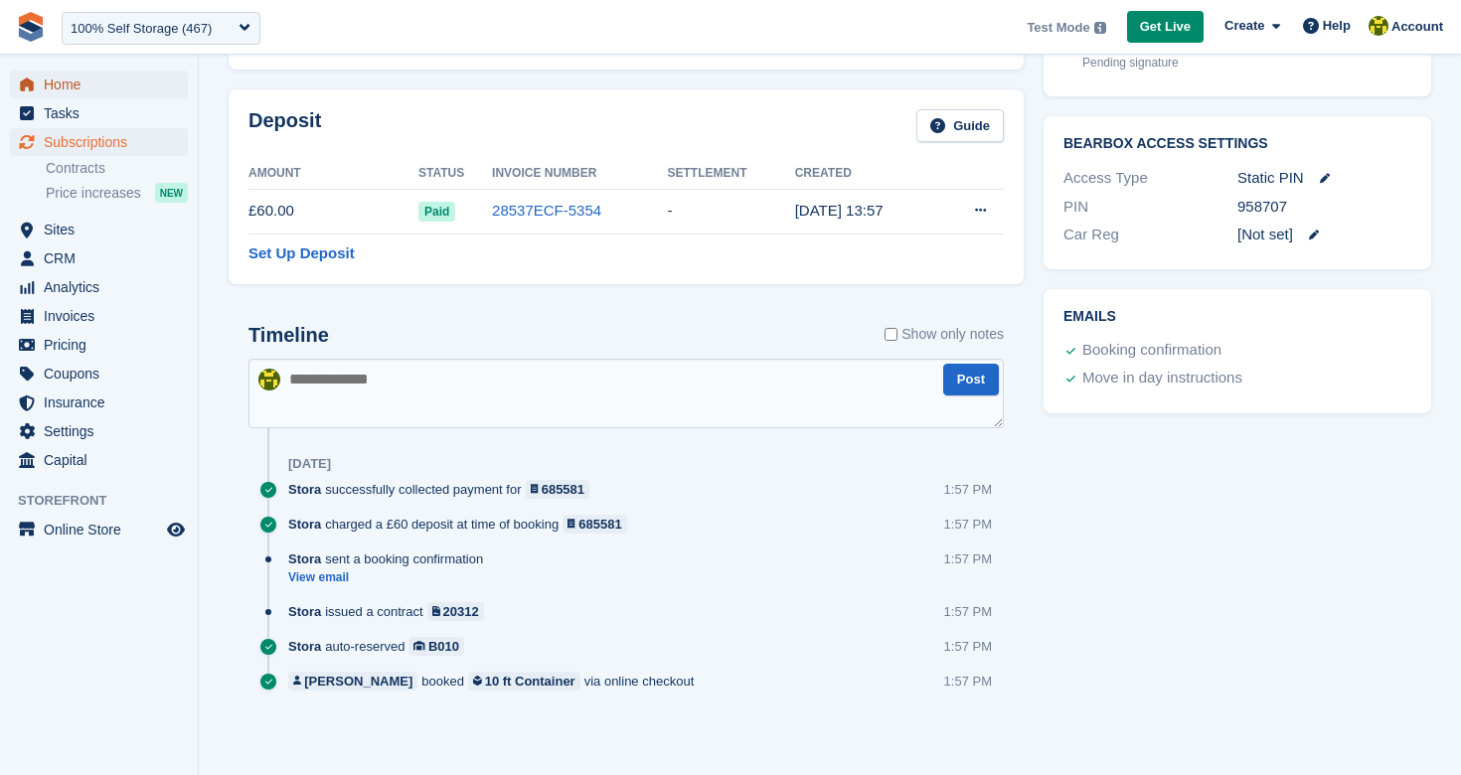
click at [76, 92] on span "Home" at bounding box center [103, 85] width 119 height 28
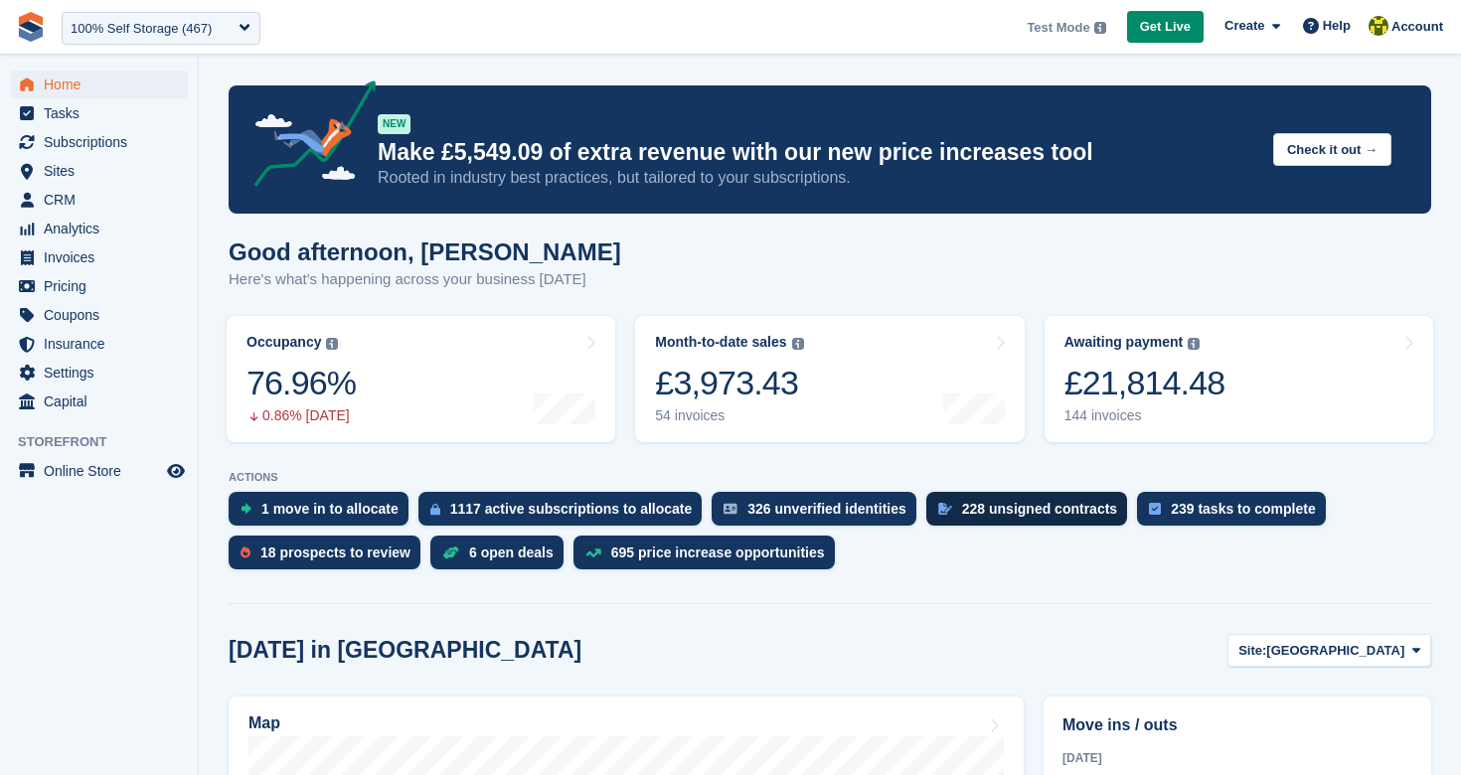
click at [1007, 513] on div "228 unsigned contracts" at bounding box center [1039, 509] width 155 height 16
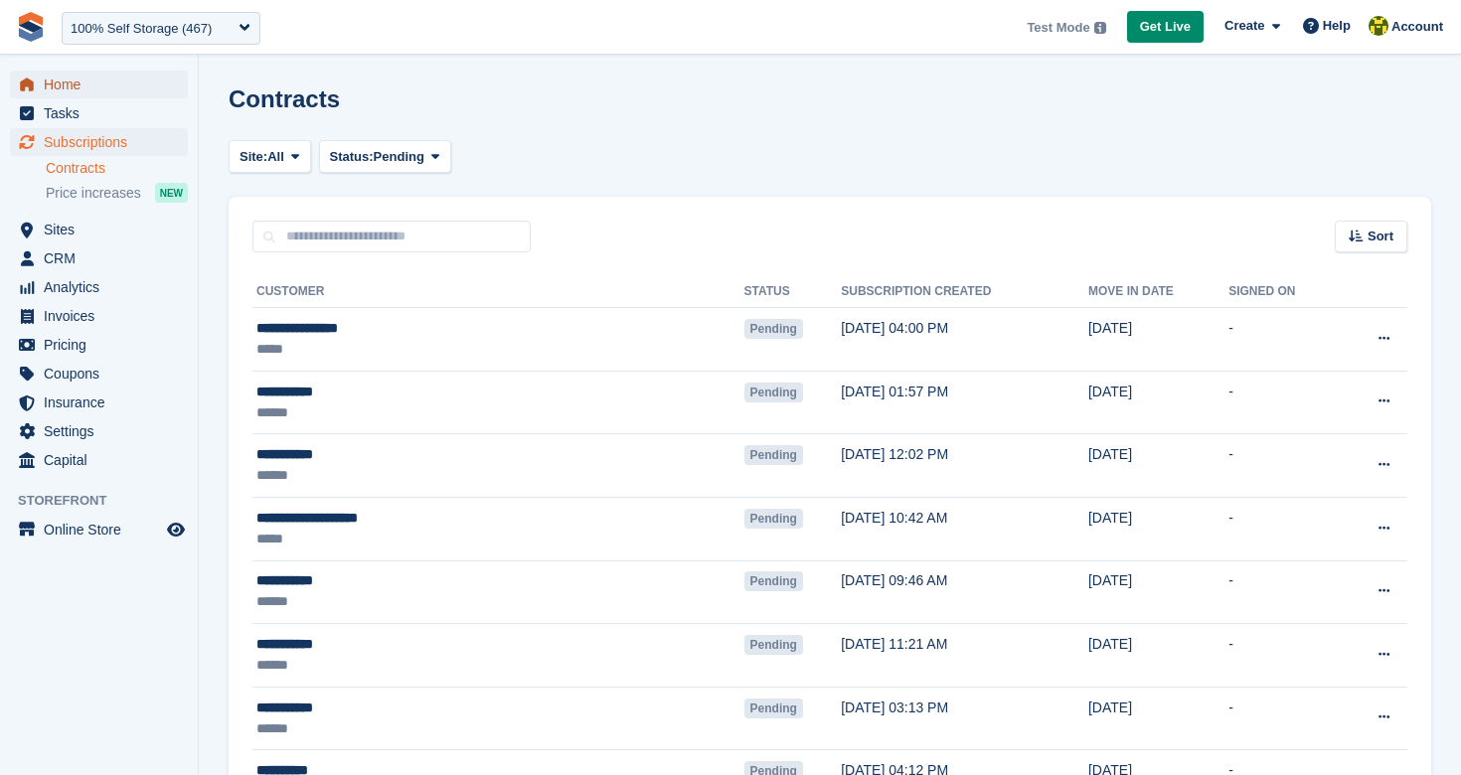
click at [111, 84] on span "Home" at bounding box center [103, 85] width 119 height 28
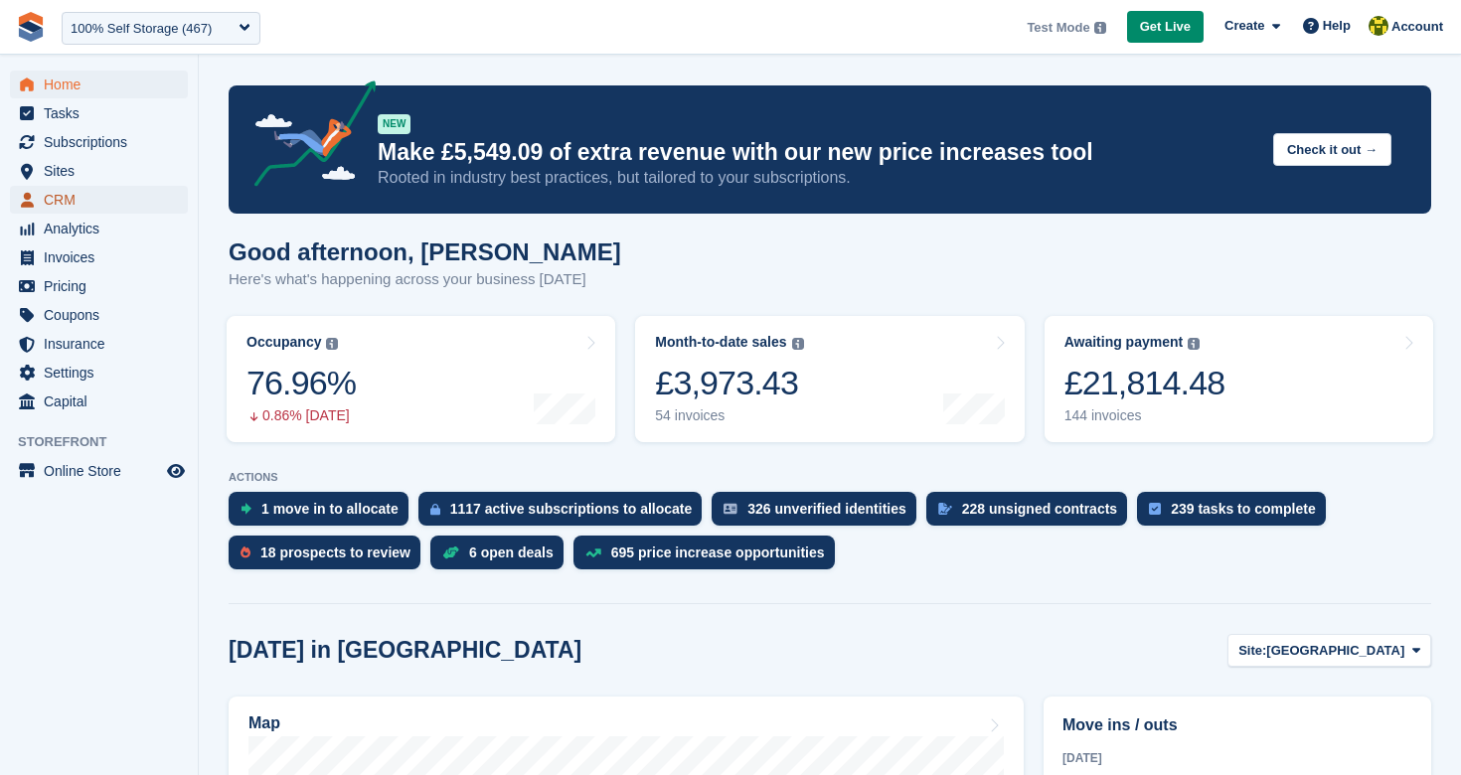
click at [101, 205] on span "CRM" at bounding box center [103, 200] width 119 height 28
click at [64, 199] on span "CRM" at bounding box center [103, 200] width 119 height 28
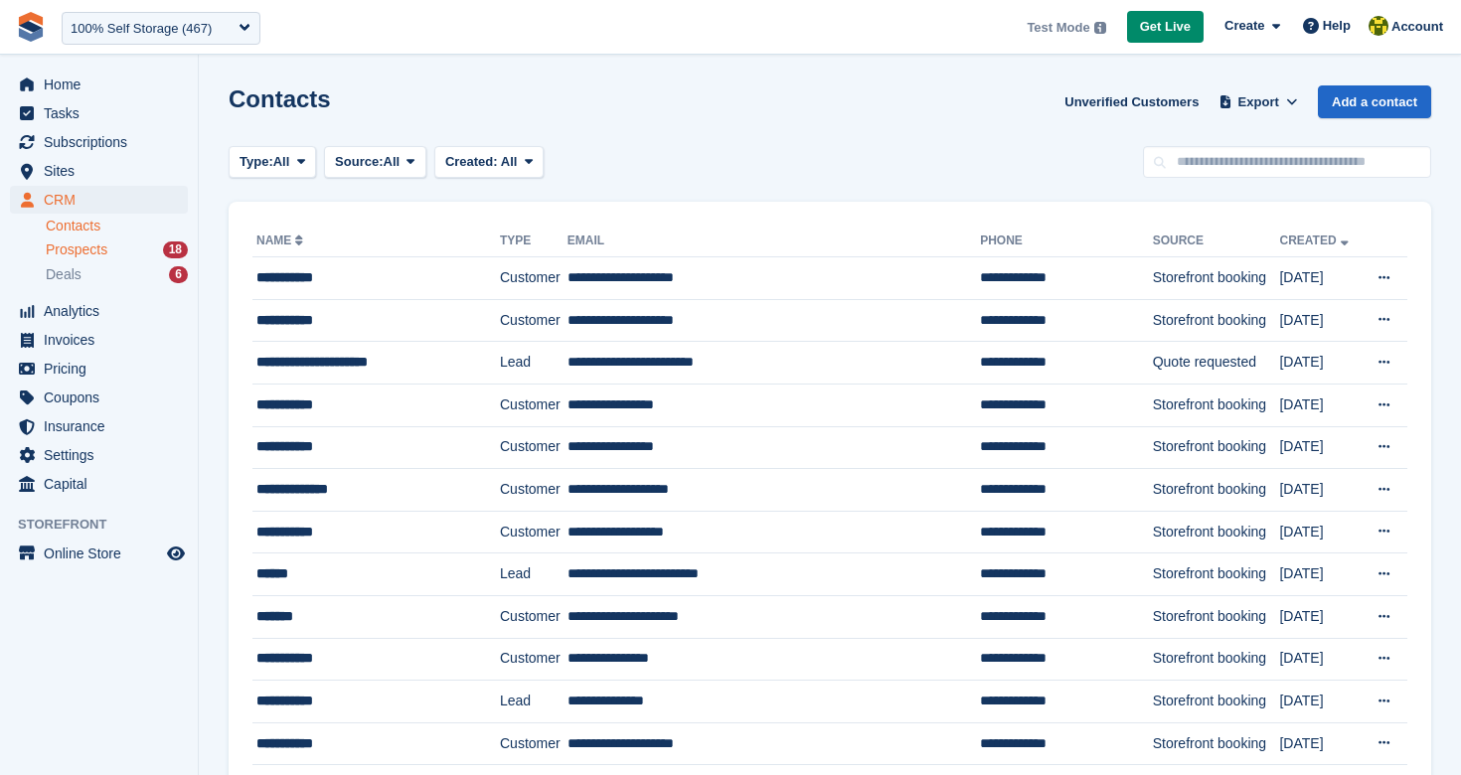
click at [117, 254] on div "Prospects 18" at bounding box center [117, 249] width 142 height 19
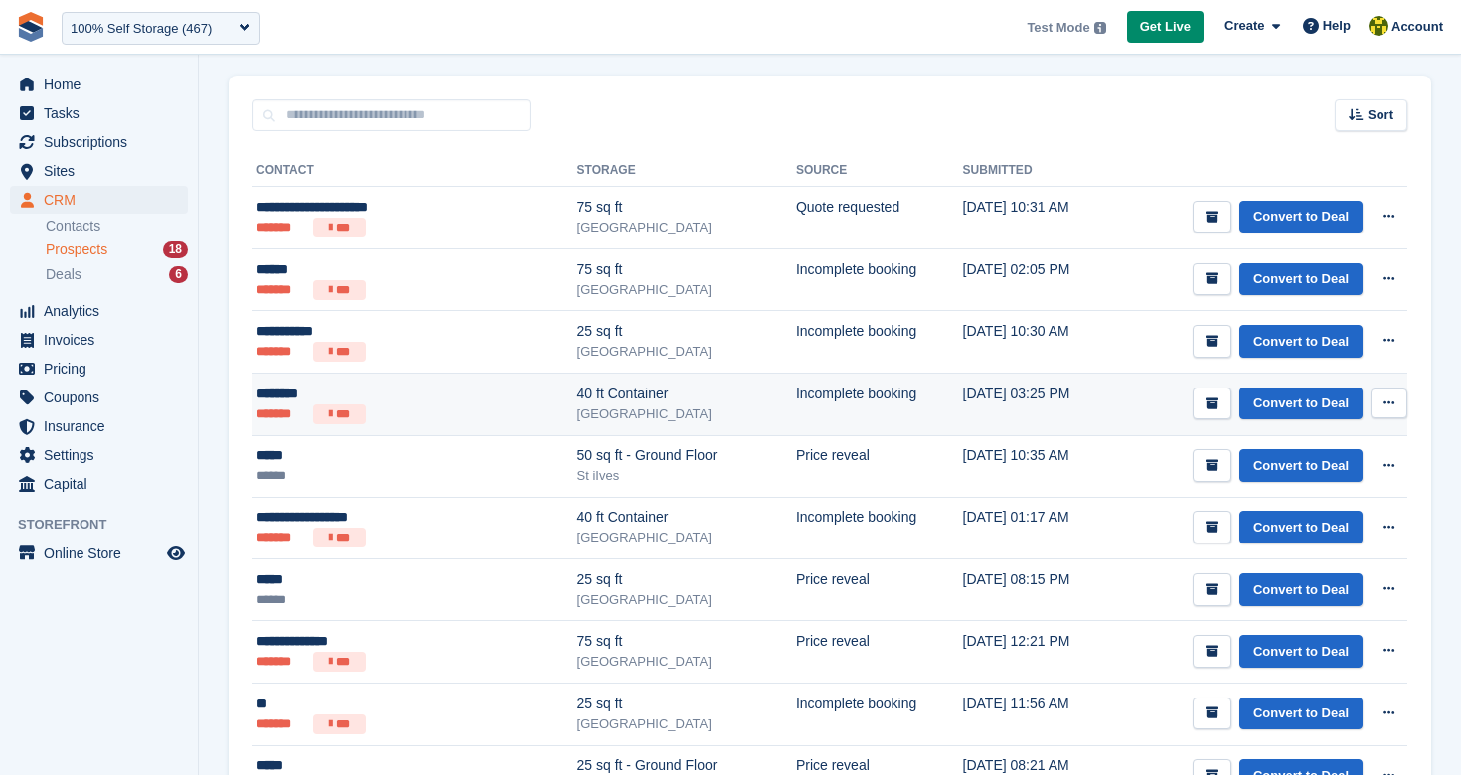
scroll to position [262, 0]
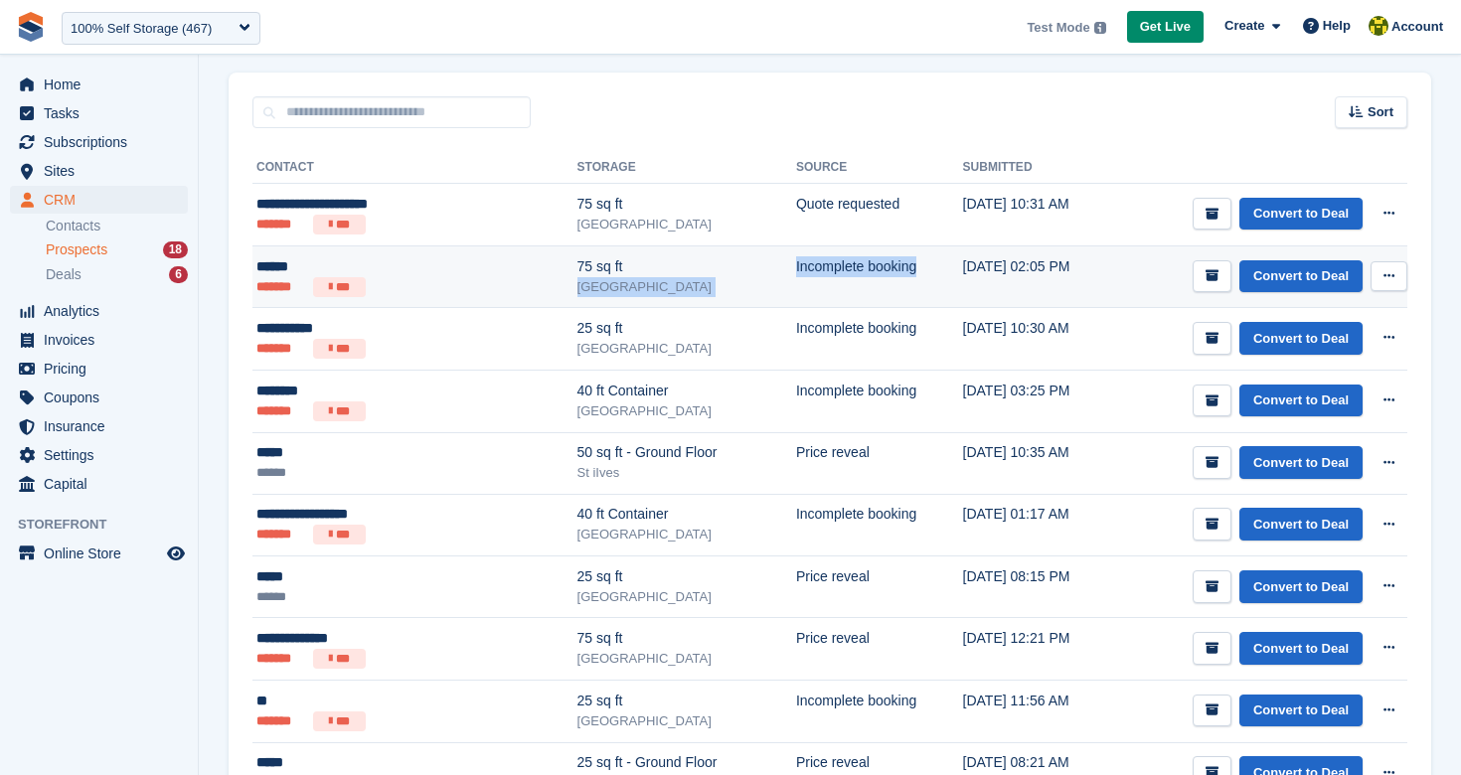
drag, startPoint x: 837, startPoint y: 267, endPoint x: 872, endPoint y: 270, distance: 35.9
click at [868, 268] on tr "****** ******* *** 75 sq ft Leicester Incomplete booking 09 Aug, 02:05 PM Conve…" at bounding box center [829, 276] width 1155 height 63
click at [874, 274] on td "Incomplete booking" at bounding box center [879, 276] width 167 height 63
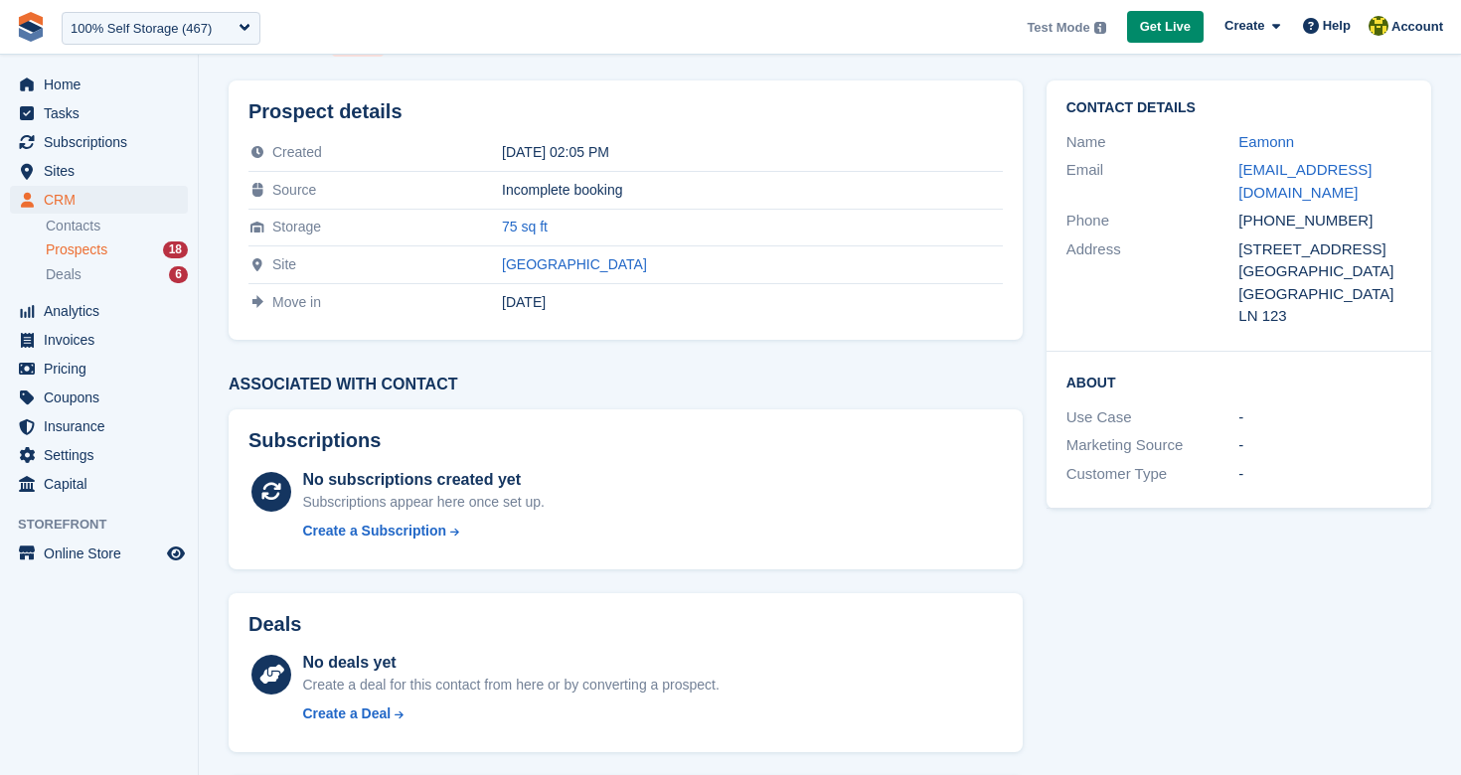
scroll to position [100, 0]
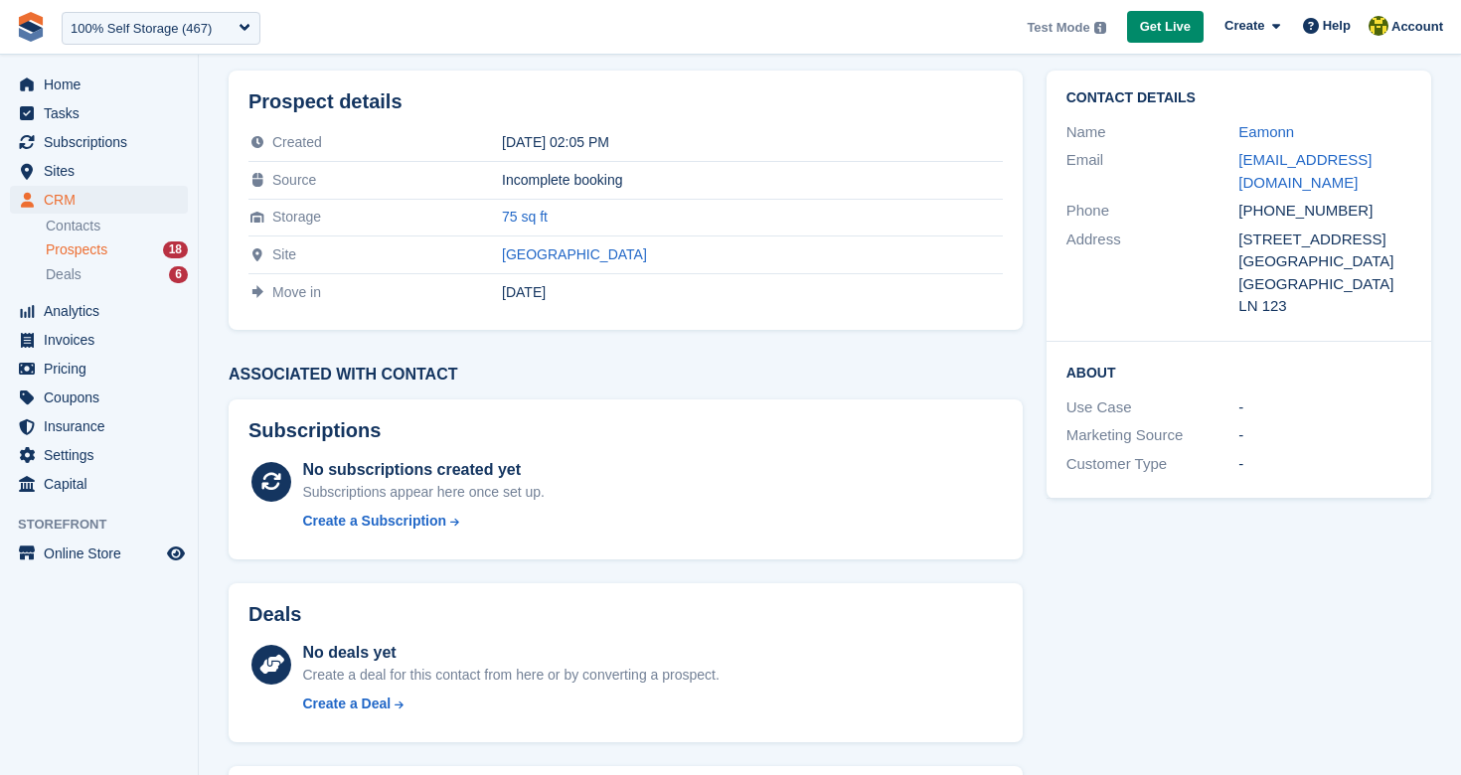
drag, startPoint x: 1236, startPoint y: 209, endPoint x: 1397, endPoint y: 216, distance: 161.1
click at [1397, 216] on div "Phone [PHONE_NUMBER]" at bounding box center [1238, 211] width 345 height 29
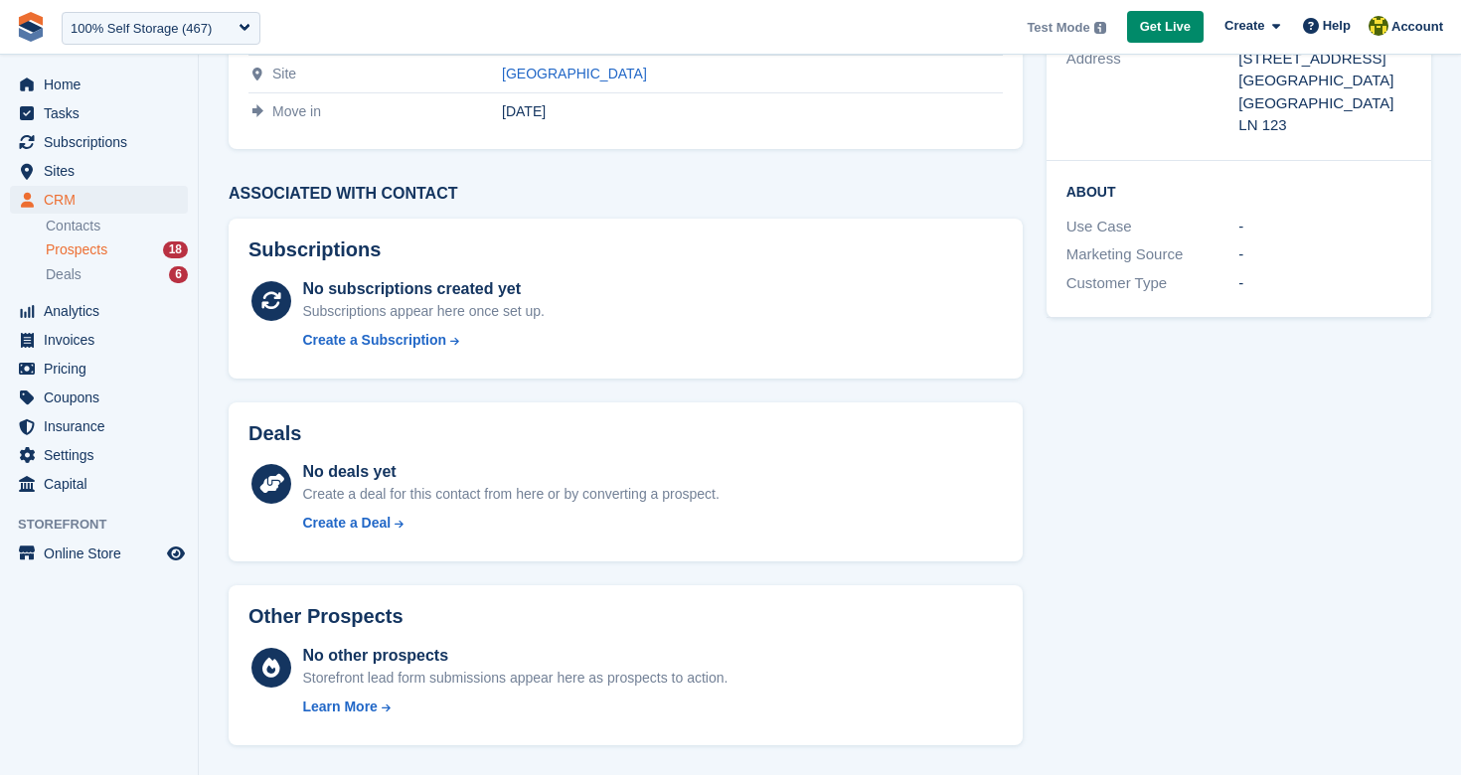
scroll to position [0, 0]
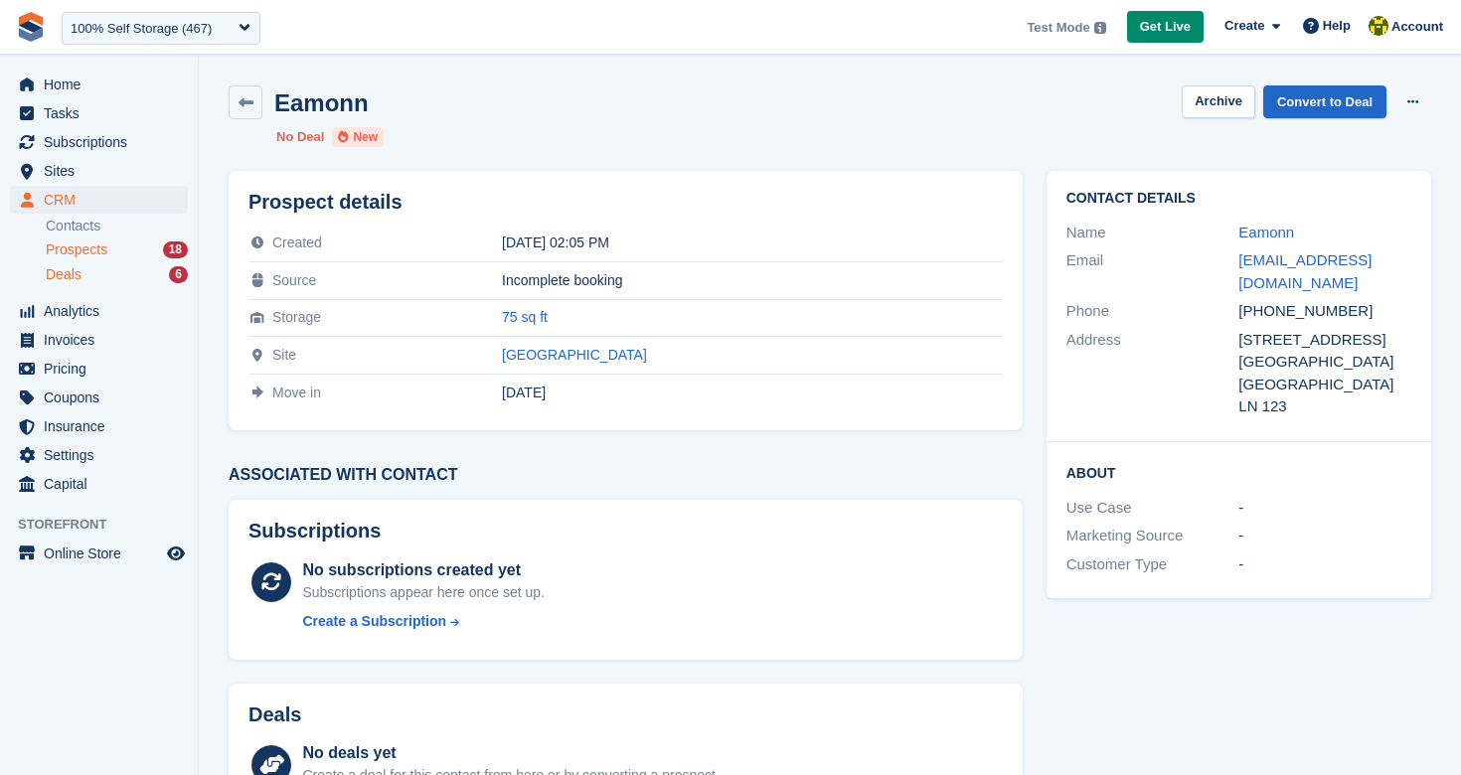
click at [98, 277] on div "Deals 6" at bounding box center [117, 274] width 142 height 19
